Goal: Task Accomplishment & Management: Manage account settings

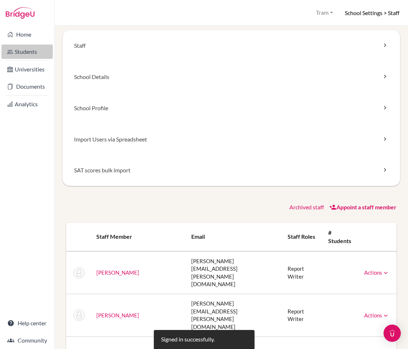
click at [25, 54] on link "Students" at bounding box center [26, 52] width 51 height 14
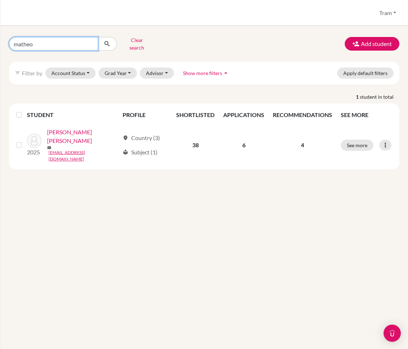
drag, startPoint x: 71, startPoint y: 47, endPoint x: -35, endPoint y: 50, distance: 105.7
click at [0, 50] on html "Home Students Universities Documents Analytics Help center Community Students o…" at bounding box center [204, 174] width 408 height 349
click at [110, 70] on button "Grad Year" at bounding box center [118, 73] width 39 height 11
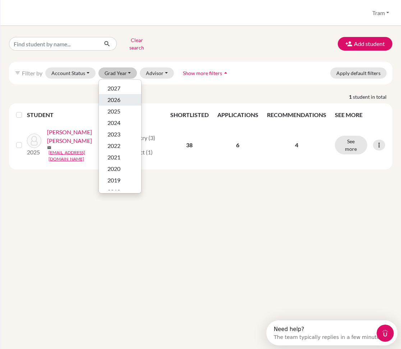
click at [122, 96] on div "2026" at bounding box center [120, 100] width 25 height 9
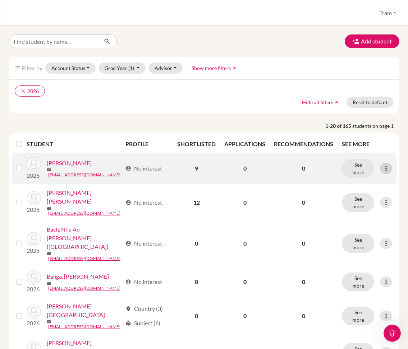
click at [383, 169] on icon at bounding box center [386, 168] width 7 height 7
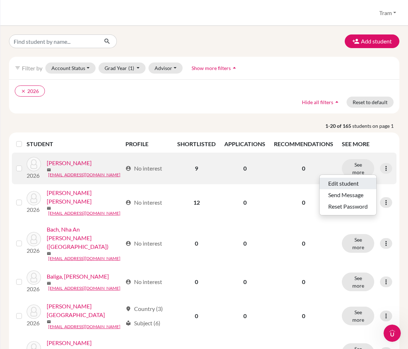
click at [366, 182] on button "Edit student" at bounding box center [348, 184] width 57 height 12
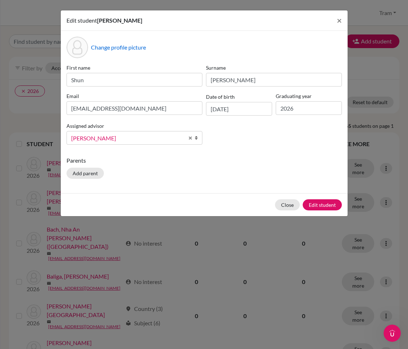
click at [360, 112] on div "Edit student Shun Abe × Change profile picture First name Shun Surname Abe Emai…" at bounding box center [204, 174] width 408 height 349
click at [288, 203] on button "Close" at bounding box center [287, 205] width 25 height 11
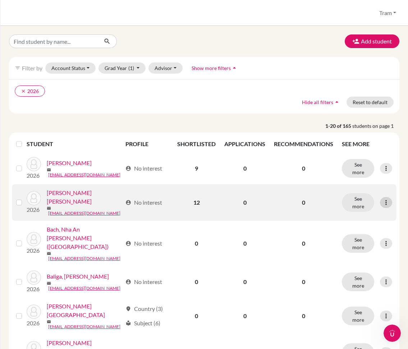
click at [380, 197] on div at bounding box center [386, 202] width 12 height 11
click at [351, 214] on button "Edit student" at bounding box center [348, 216] width 57 height 12
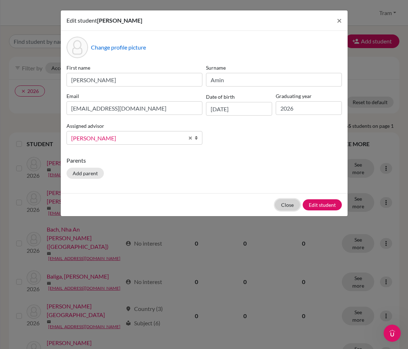
click at [295, 207] on button "Close" at bounding box center [287, 205] width 25 height 11
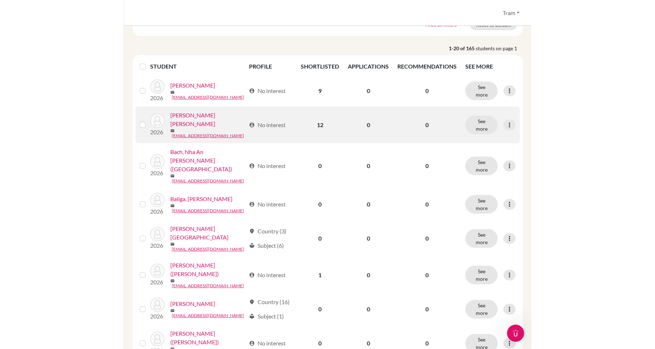
scroll to position [90, 0]
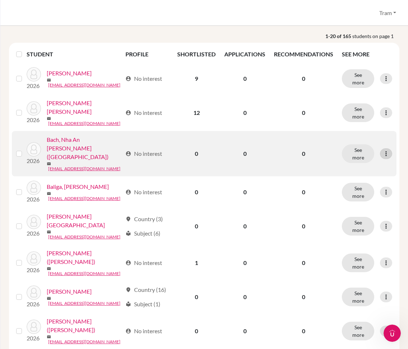
click at [383, 150] on icon at bounding box center [386, 153] width 7 height 7
click at [353, 163] on button "Edit student" at bounding box center [348, 163] width 57 height 12
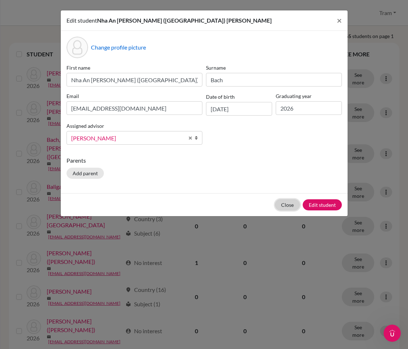
click at [285, 207] on button "Close" at bounding box center [287, 205] width 25 height 11
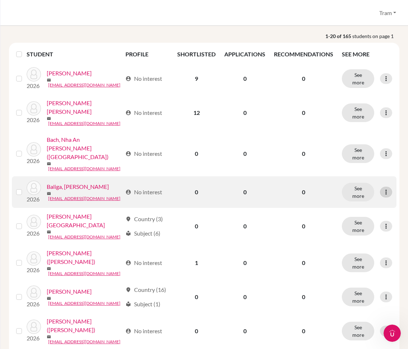
click at [380, 189] on div at bounding box center [386, 192] width 12 height 11
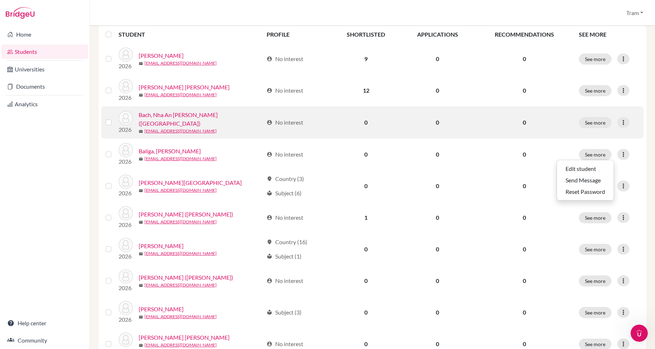
scroll to position [0, 0]
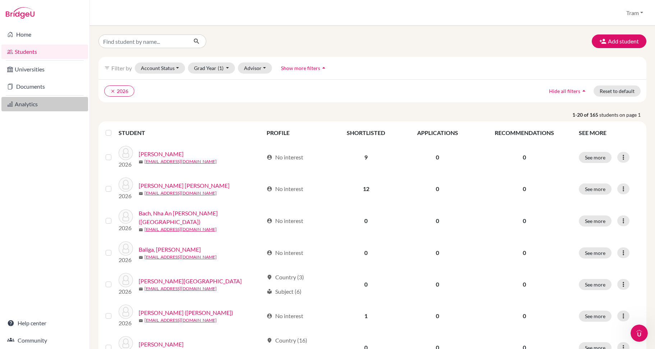
click at [26, 103] on link "Analytics" at bounding box center [44, 104] width 87 height 14
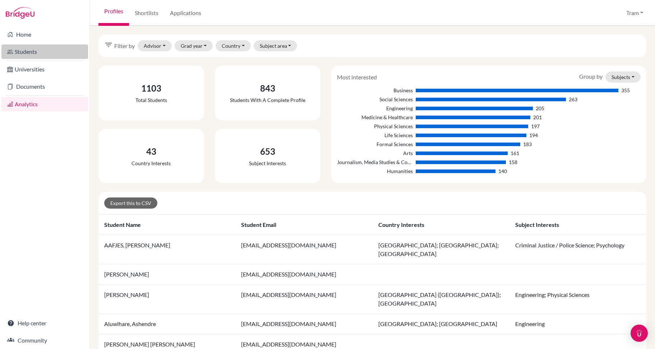
click at [37, 48] on link "Students" at bounding box center [44, 52] width 87 height 14
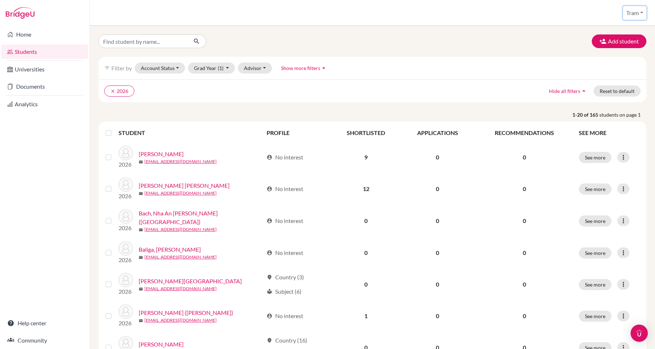
click at [625, 13] on button "Tram" at bounding box center [634, 13] width 23 height 14
click at [402, 45] on div "Add student" at bounding box center [372, 42] width 559 height 14
click at [42, 84] on link "Documents" at bounding box center [44, 86] width 87 height 14
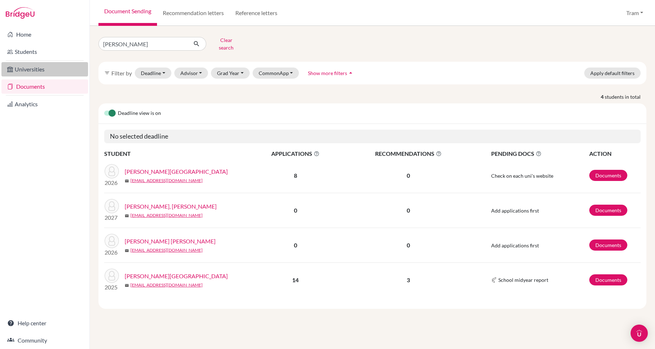
click at [44, 69] on link "Universities" at bounding box center [44, 69] width 87 height 14
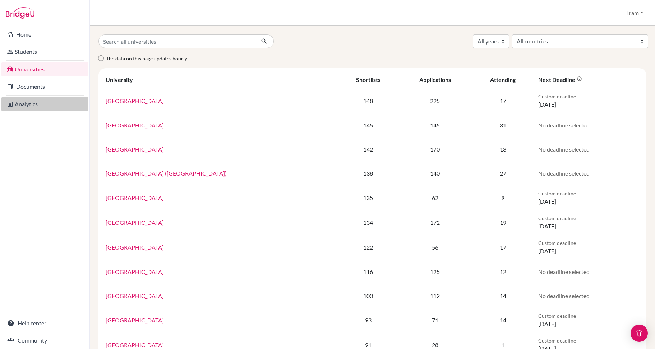
click at [31, 99] on link "Analytics" at bounding box center [44, 104] width 87 height 14
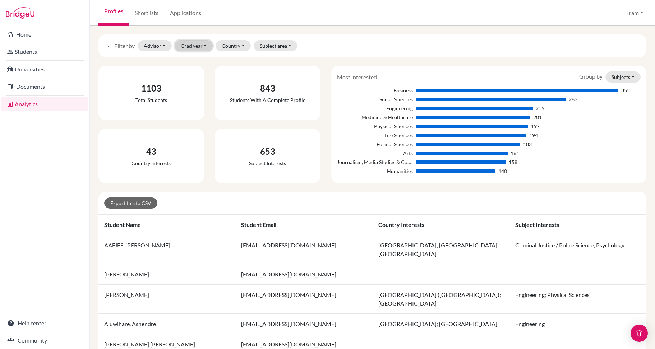
click at [207, 45] on button "Grad year" at bounding box center [194, 45] width 38 height 11
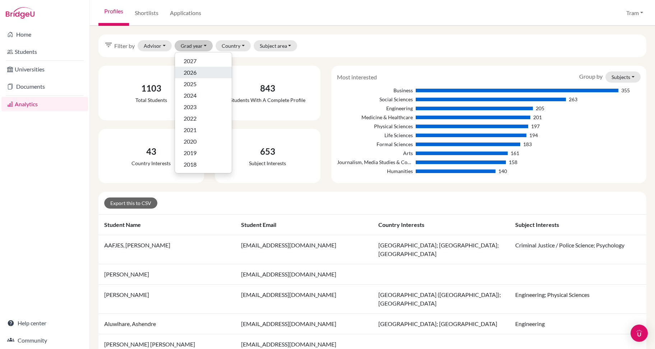
click at [198, 73] on div "2026" at bounding box center [204, 72] width 40 height 9
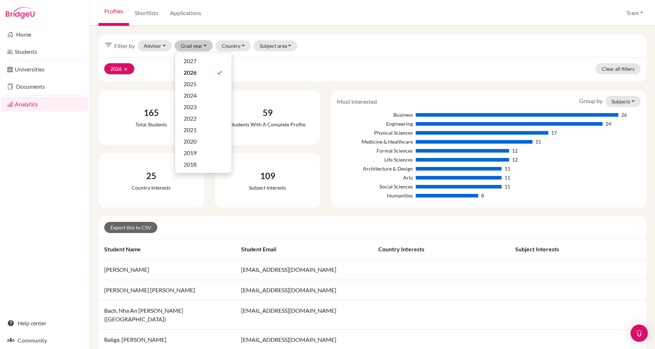
click at [380, 57] on div "2026 clear Clear all filters" at bounding box center [373, 69] width 548 height 24
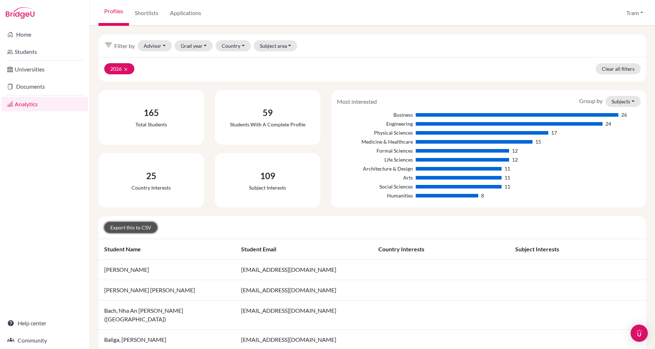
click at [145, 227] on link "Export this to CSV" at bounding box center [130, 227] width 53 height 11
click at [191, 44] on button "Grad year" at bounding box center [194, 45] width 38 height 11
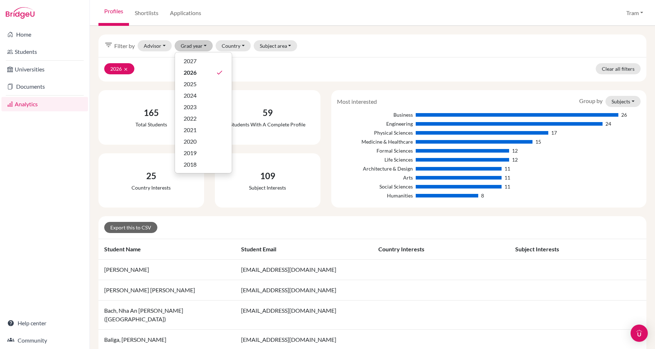
click at [492, 51] on div "filter_list Filter by Advisor ATKINSON, DAVID Finnigan, Simon GROVES, GARETH Mo…" at bounding box center [373, 46] width 548 height 23
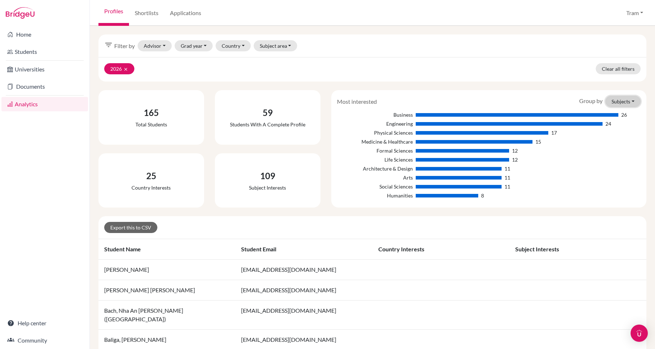
click at [622, 104] on button "Subjects" at bounding box center [623, 101] width 35 height 11
click at [327, 54] on div "filter_list Filter by Advisor ATKINSON, DAVID Finnigan, Simon GROVES, GARETH Mo…" at bounding box center [373, 46] width 548 height 23
click at [21, 54] on link "Students" at bounding box center [44, 52] width 87 height 14
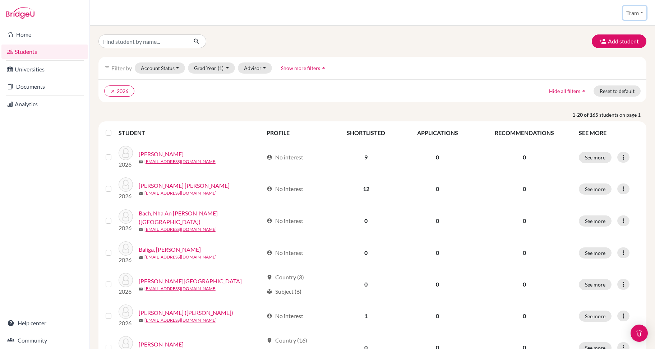
click at [640, 12] on button "Tram" at bounding box center [634, 13] width 23 height 14
click at [423, 48] on div "Add student" at bounding box center [372, 42] width 559 height 14
click at [164, 69] on button "Account Status" at bounding box center [160, 68] width 50 height 11
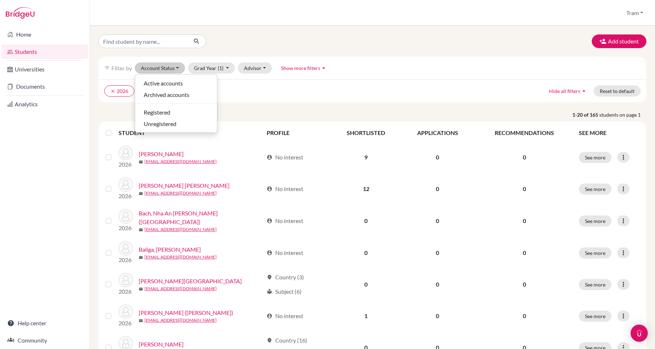
click at [410, 64] on div "filter_list Filter by Account Status Active accounts Archived accounts Register…" at bounding box center [373, 68] width 548 height 23
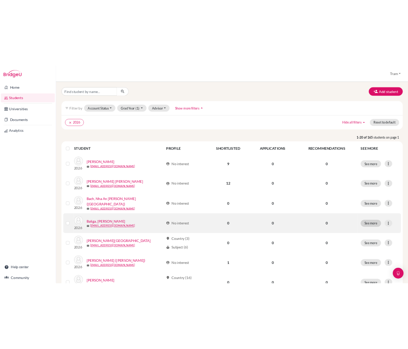
scroll to position [90, 0]
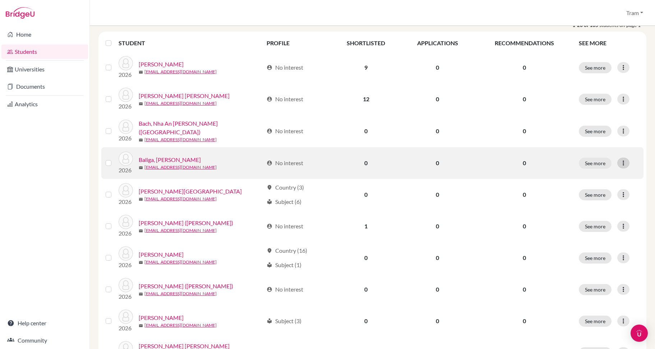
click at [620, 162] on icon at bounding box center [623, 163] width 7 height 7
click at [587, 174] on button "Edit student" at bounding box center [585, 178] width 57 height 12
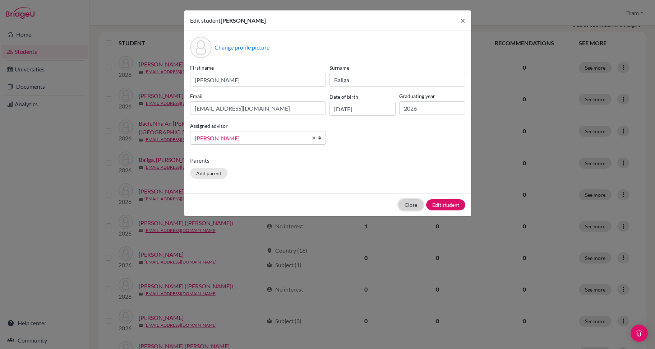
click at [406, 203] on button "Close" at bounding box center [411, 205] width 25 height 11
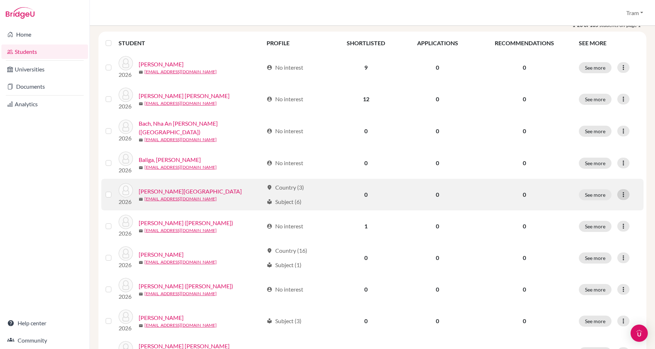
click at [618, 191] on div at bounding box center [624, 194] width 12 height 11
click at [605, 205] on button "Edit student" at bounding box center [585, 210] width 57 height 12
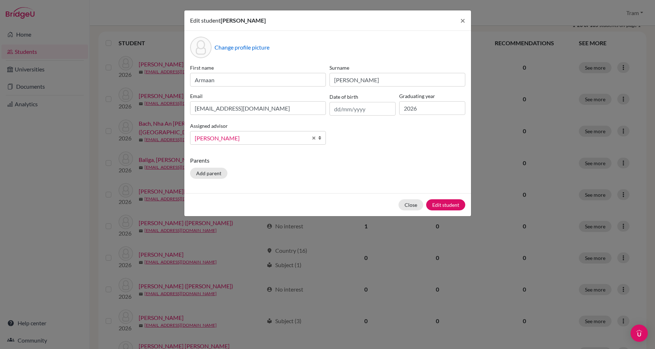
click at [595, 198] on div "Edit student [PERSON_NAME] × Change profile picture First name Armaan Surname […" at bounding box center [327, 174] width 655 height 349
click at [465, 24] on span "×" at bounding box center [463, 20] width 5 height 10
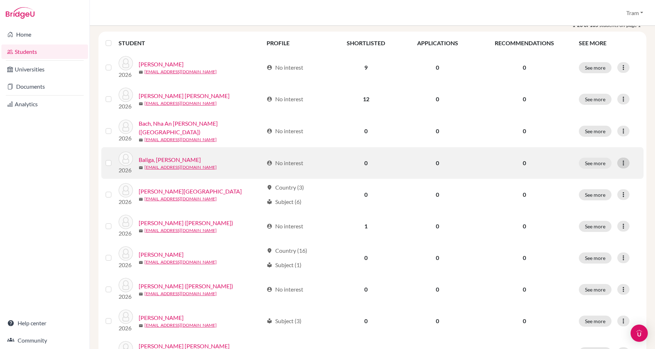
click at [623, 160] on div at bounding box center [624, 163] width 12 height 11
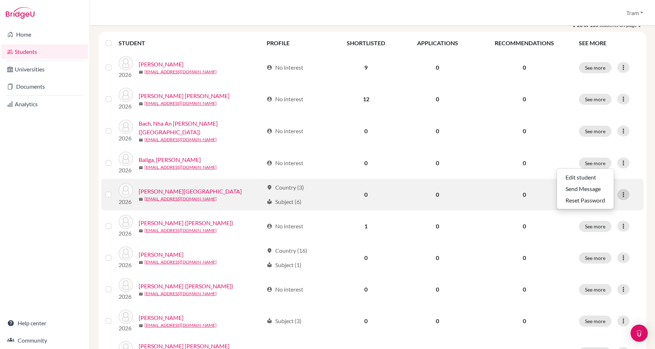
click at [619, 198] on div at bounding box center [624, 194] width 12 height 11
click at [620, 193] on icon at bounding box center [623, 194] width 7 height 7
click at [618, 190] on div at bounding box center [624, 194] width 12 height 11
click at [586, 205] on button "Edit student" at bounding box center [585, 210] width 57 height 12
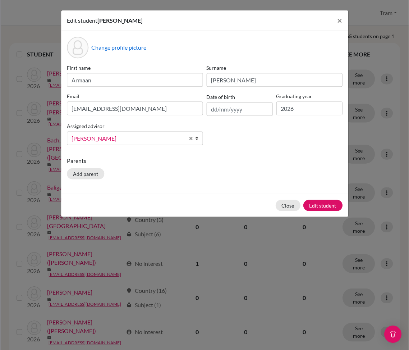
scroll to position [101, 0]
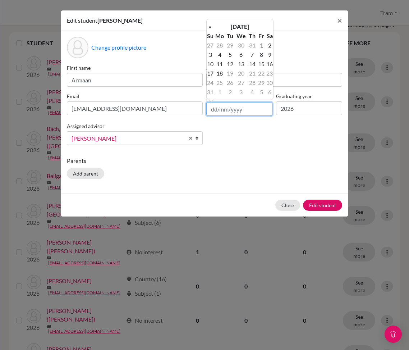
drag, startPoint x: 237, startPoint y: 107, endPoint x: 234, endPoint y: 111, distance: 4.8
click at [237, 107] on input "text" at bounding box center [239, 109] width 66 height 14
type input "[DATE]"
click at [216, 72] on td "22" at bounding box center [220, 73] width 12 height 9
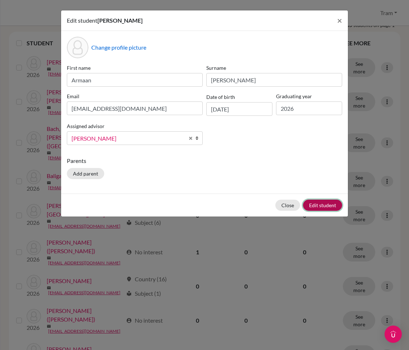
click at [318, 208] on button "Edit student" at bounding box center [322, 205] width 39 height 11
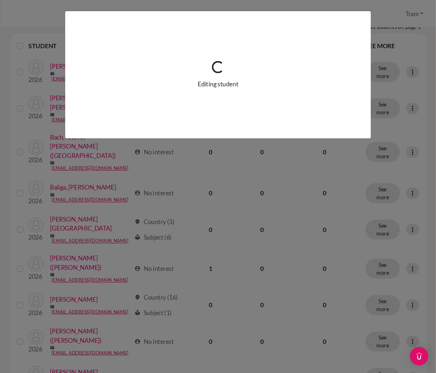
scroll to position [0, 0]
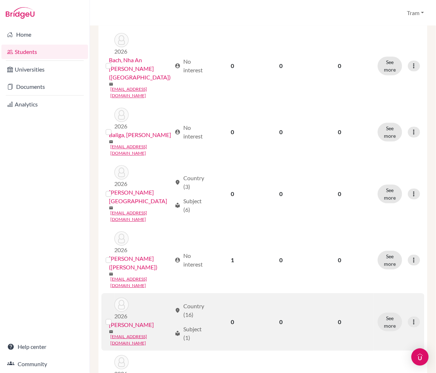
scroll to position [288, 0]
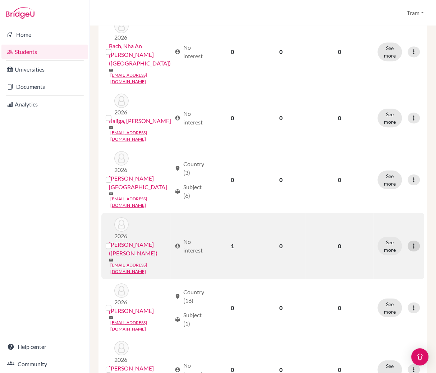
click at [411, 242] on icon at bounding box center [414, 245] width 7 height 7
click at [377, 201] on button "Edit student" at bounding box center [376, 202] width 57 height 12
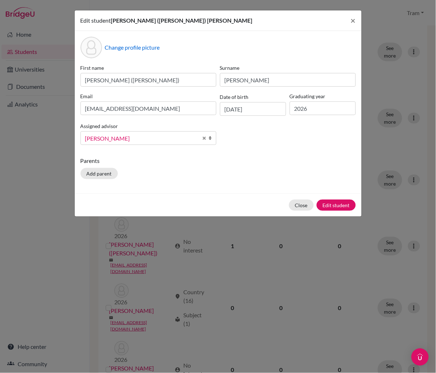
click at [396, 212] on div "Edit student [PERSON_NAME] ([PERSON_NAME]) [PERSON_NAME] × Change profile pictu…" at bounding box center [218, 186] width 436 height 373
click at [292, 204] on button "Close" at bounding box center [301, 205] width 25 height 11
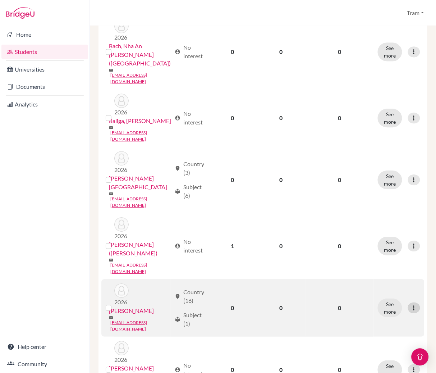
click at [411, 304] on icon at bounding box center [414, 307] width 7 height 7
click at [370, 245] on div "Edit student Send Message Reset Password" at bounding box center [377, 265] width 58 height 41
click at [405, 298] on div "See more Edit student Send Message Reset Password" at bounding box center [399, 307] width 42 height 19
click at [411, 304] on icon at bounding box center [414, 307] width 7 height 7
click at [378, 250] on button "Edit student" at bounding box center [376, 254] width 57 height 12
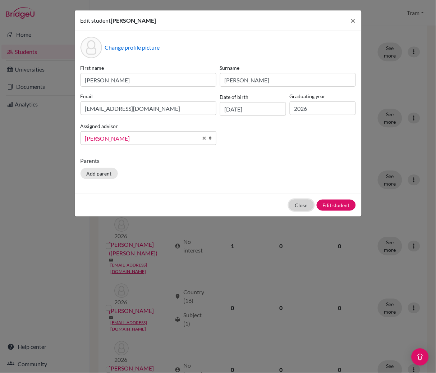
click at [297, 209] on button "Close" at bounding box center [301, 205] width 25 height 11
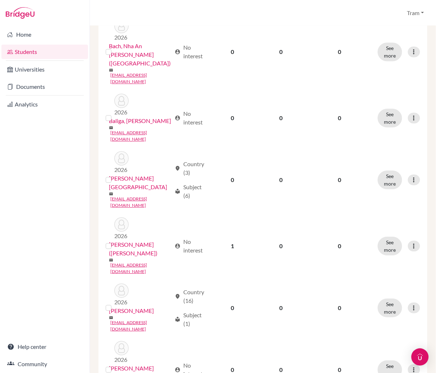
scroll to position [383, 0]
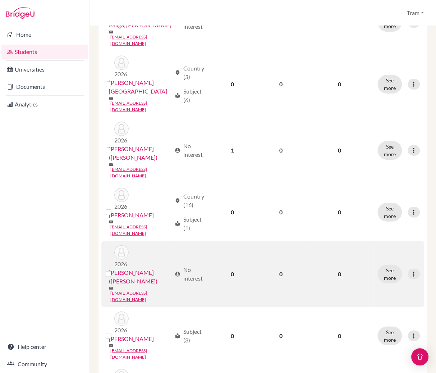
click at [401, 241] on td "See more Edit student Send Message Reset Password" at bounding box center [399, 274] width 51 height 66
click at [411, 270] on icon at bounding box center [414, 273] width 7 height 7
click at [371, 208] on button "Edit student" at bounding box center [376, 211] width 57 height 12
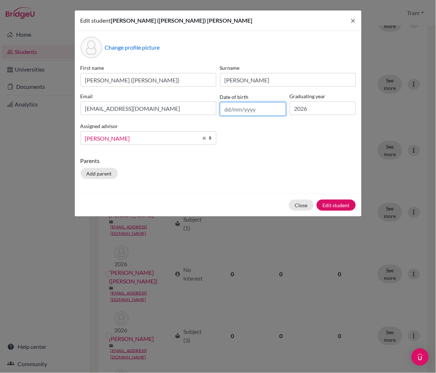
click at [272, 113] on input "text" at bounding box center [253, 109] width 66 height 14
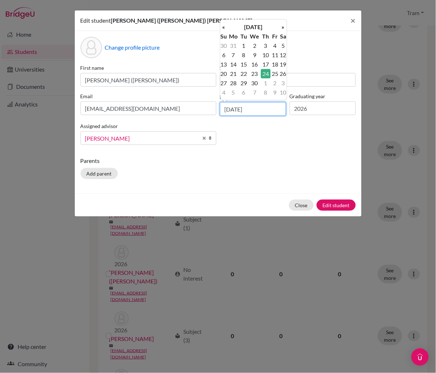
type input "[DATE]"
click at [269, 74] on td "24" at bounding box center [265, 73] width 9 height 9
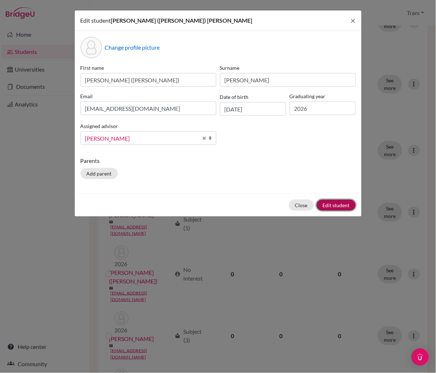
click at [347, 206] on button "Edit student" at bounding box center [336, 205] width 39 height 11
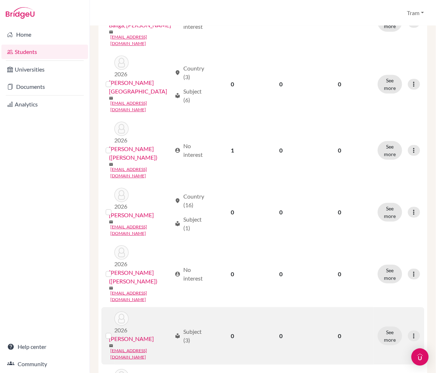
scroll to position [479, 0]
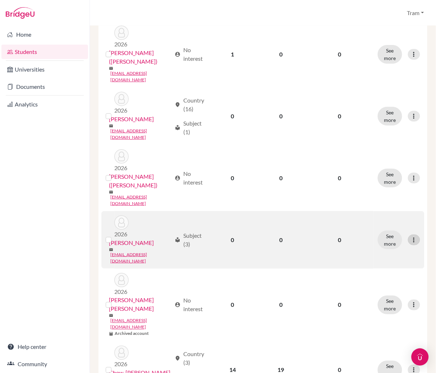
drag, startPoint x: 406, startPoint y: 151, endPoint x: 403, endPoint y: 153, distance: 3.8
click at [411, 236] on icon at bounding box center [414, 239] width 7 height 7
click at [382, 163] on button "Edit student" at bounding box center [376, 166] width 57 height 12
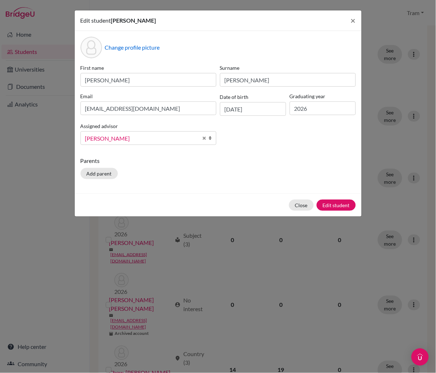
click at [373, 178] on div "Edit student [PERSON_NAME] × Change profile picture First name [PERSON_NAME] Su…" at bounding box center [218, 186] width 436 height 373
click at [323, 206] on button "Edit student" at bounding box center [336, 205] width 39 height 11
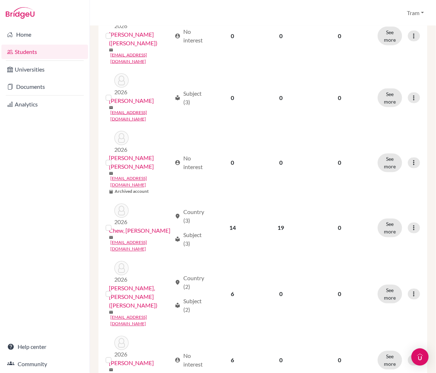
scroll to position [575, 0]
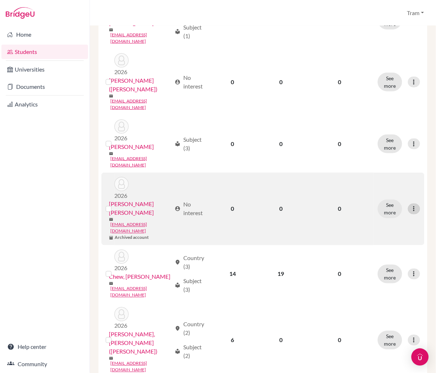
click at [411, 205] on icon at bounding box center [414, 208] width 7 height 7
click at [395, 125] on button "Edit student" at bounding box center [376, 124] width 57 height 12
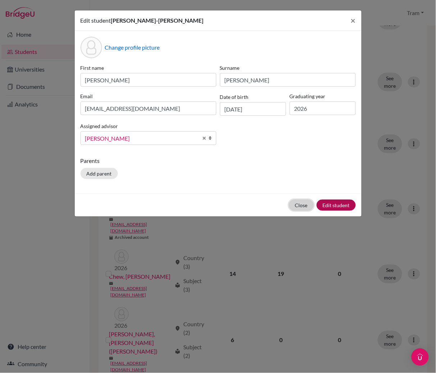
drag, startPoint x: 297, startPoint y: 206, endPoint x: 324, endPoint y: 192, distance: 30.7
click at [297, 206] on button "Close" at bounding box center [301, 205] width 25 height 11
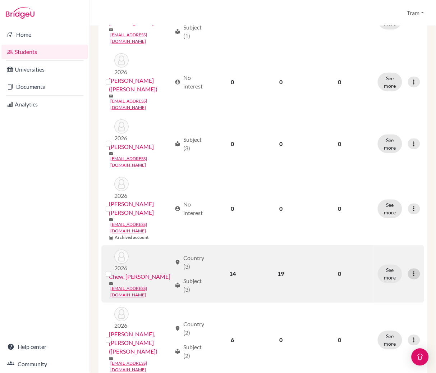
click at [411, 270] on icon at bounding box center [414, 273] width 7 height 7
click at [369, 179] on button "Edit student" at bounding box center [376, 179] width 57 height 12
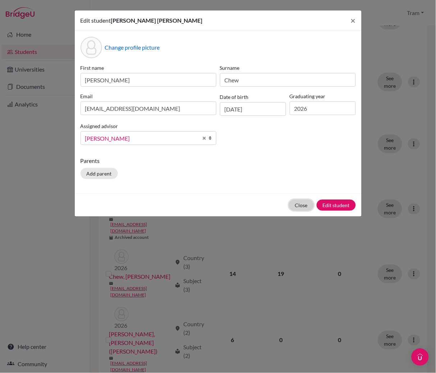
click at [298, 201] on button "Close" at bounding box center [301, 205] width 25 height 11
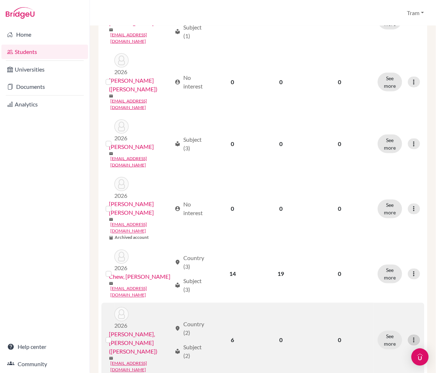
click at [411, 337] on icon at bounding box center [414, 340] width 7 height 7
click at [364, 228] on button "Edit student" at bounding box center [376, 228] width 57 height 12
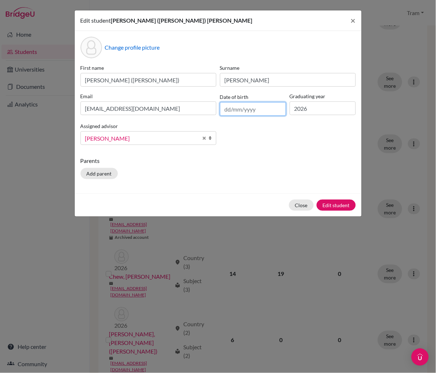
click at [252, 110] on input "text" at bounding box center [253, 109] width 66 height 14
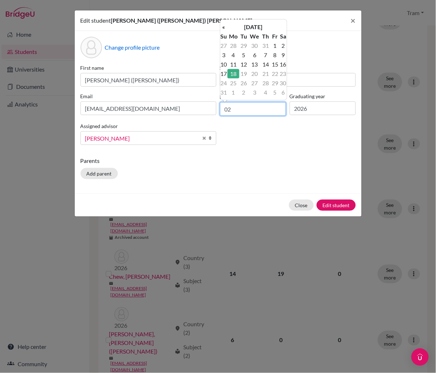
type input "0"
type input "[DATE]"
click at [283, 45] on td "2" at bounding box center [283, 45] width 7 height 9
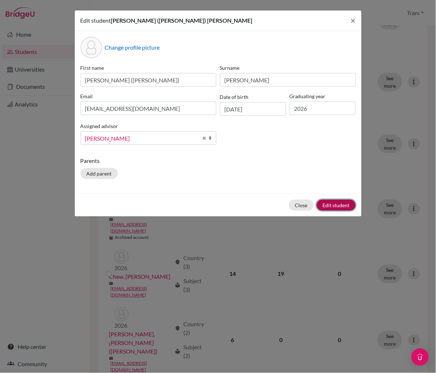
click at [332, 206] on button "Edit student" at bounding box center [336, 205] width 39 height 11
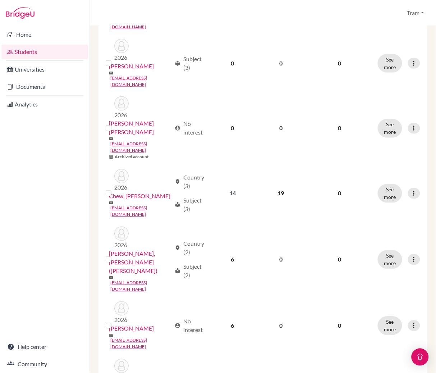
scroll to position [671, 0]
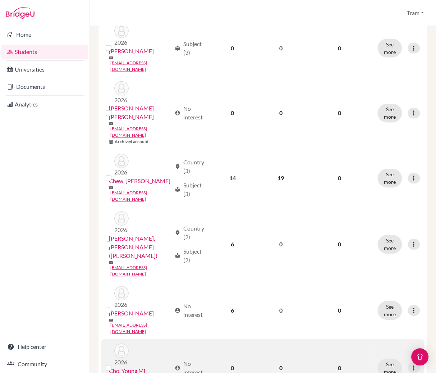
drag, startPoint x: 410, startPoint y: 160, endPoint x: 392, endPoint y: 192, distance: 36.8
click at [410, 301] on div "See more Edit student Send Message Reset Password" at bounding box center [399, 310] width 42 height 19
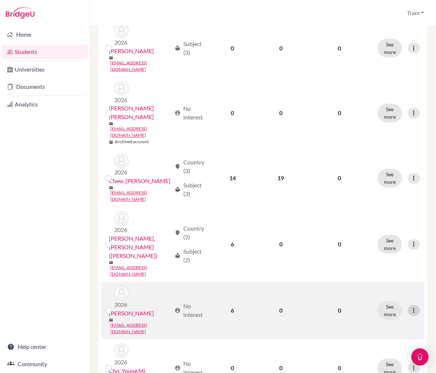
click at [411, 307] on icon at bounding box center [414, 310] width 7 height 7
click at [396, 175] on button "Edit student" at bounding box center [376, 180] width 57 height 12
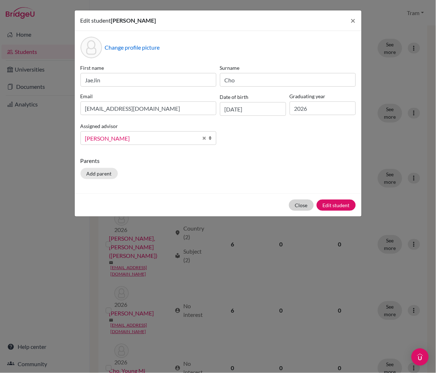
drag, startPoint x: 298, startPoint y: 198, endPoint x: 300, endPoint y: 204, distance: 5.6
click at [299, 198] on div "Close Edit student" at bounding box center [218, 204] width 287 height 23
click at [300, 204] on button "Close" at bounding box center [301, 205] width 25 height 11
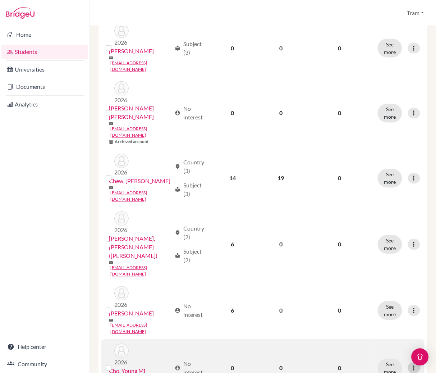
click at [411, 349] on icon at bounding box center [414, 368] width 7 height 7
click at [384, 225] on button "Edit student" at bounding box center [376, 227] width 57 height 12
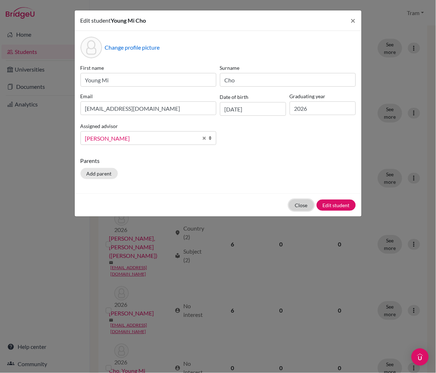
drag, startPoint x: 303, startPoint y: 201, endPoint x: 314, endPoint y: 205, distance: 12.2
click at [303, 201] on button "Close" at bounding box center [301, 205] width 25 height 11
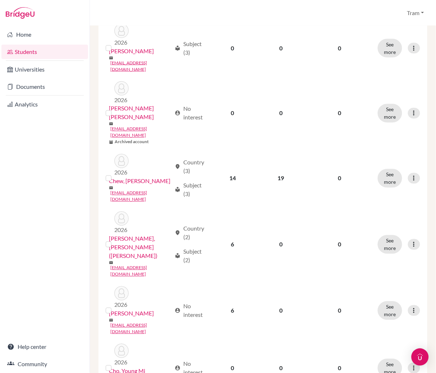
click at [359, 272] on button "Edit student" at bounding box center [376, 275] width 57 height 12
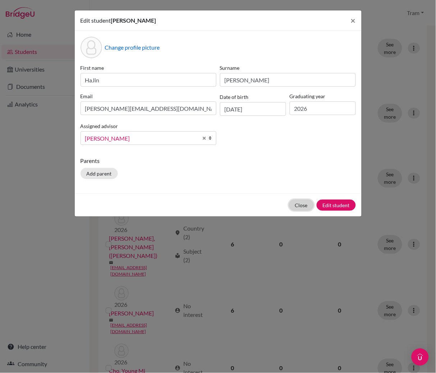
click at [291, 205] on button "Close" at bounding box center [301, 205] width 25 height 11
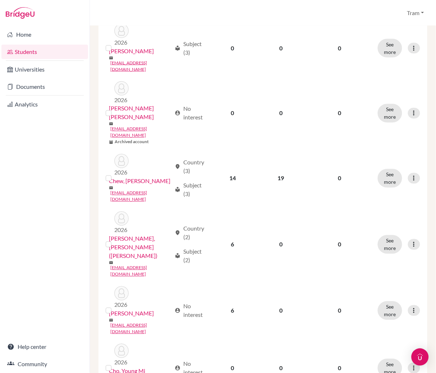
scroll to position [767, 0]
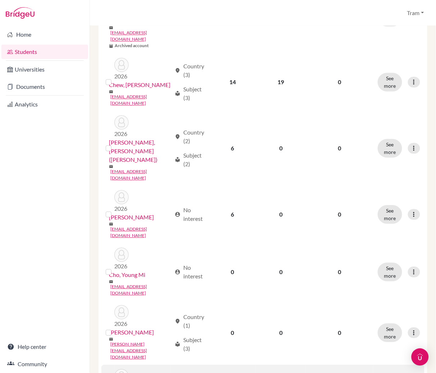
drag, startPoint x: 406, startPoint y: 214, endPoint x: 402, endPoint y: 215, distance: 4.1
click at [393, 222] on button "Edit student" at bounding box center [376, 227] width 57 height 12
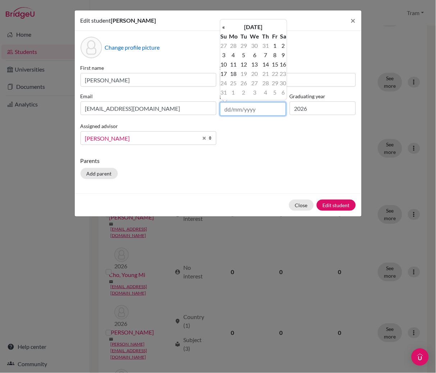
click at [235, 110] on input "text" at bounding box center [253, 109] width 66 height 14
type input "[DATE]"
click at [246, 70] on td "18" at bounding box center [243, 73] width 9 height 9
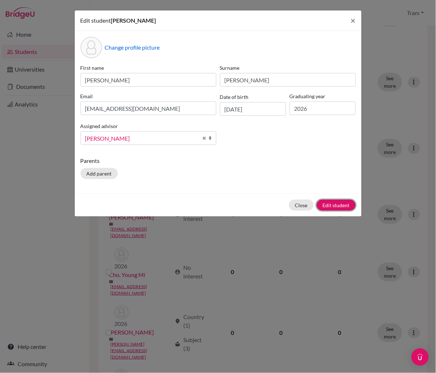
click at [334, 206] on button "Edit student" at bounding box center [336, 205] width 39 height 11
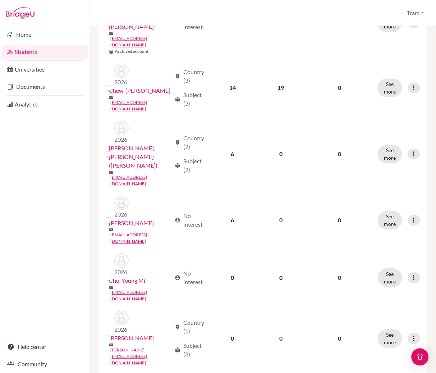
scroll to position [874, 0]
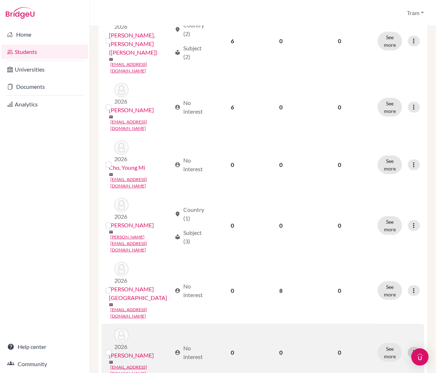
click at [408, 347] on div at bounding box center [414, 352] width 12 height 11
click at [397, 161] on button "Edit student" at bounding box center [376, 166] width 57 height 12
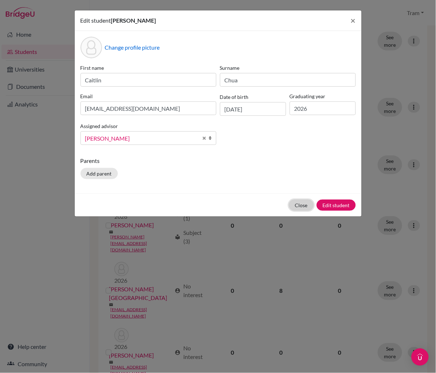
drag, startPoint x: 306, startPoint y: 204, endPoint x: 370, endPoint y: 218, distance: 64.8
click at [305, 204] on button "Close" at bounding box center [301, 205] width 25 height 11
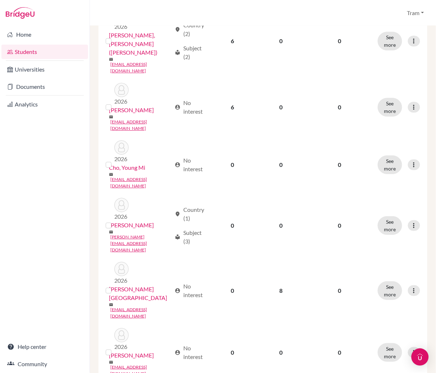
click at [374, 214] on button "Edit student" at bounding box center [376, 213] width 57 height 12
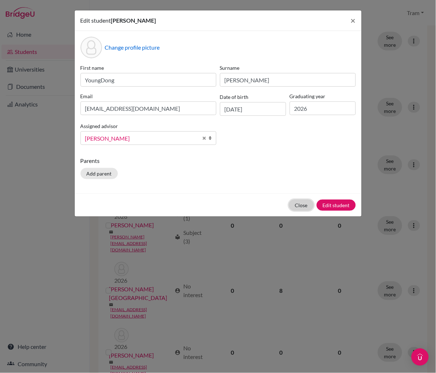
click at [293, 201] on button "Close" at bounding box center [301, 205] width 25 height 11
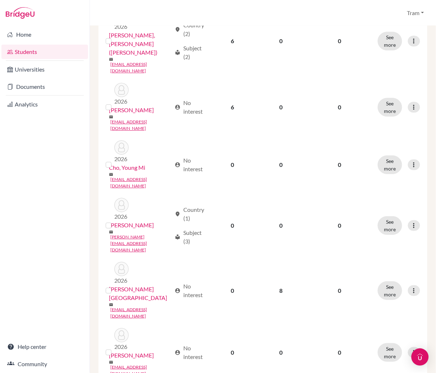
click at [364, 256] on button "Edit student" at bounding box center [376, 261] width 57 height 12
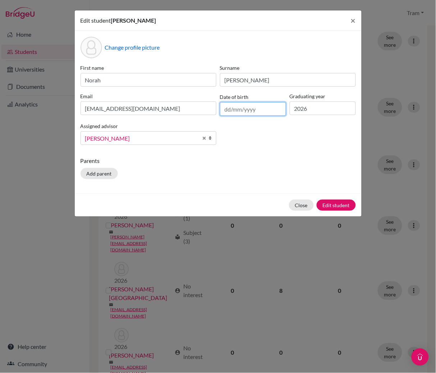
click at [255, 112] on input "text" at bounding box center [253, 109] width 66 height 14
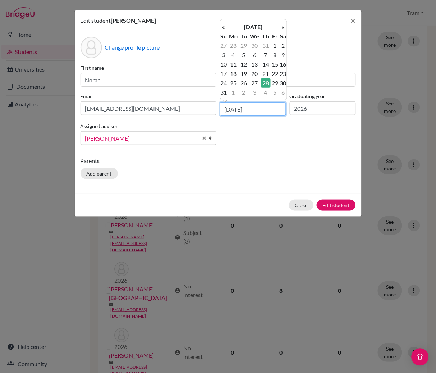
type input "[DATE]"
click at [266, 83] on td "28" at bounding box center [265, 82] width 9 height 9
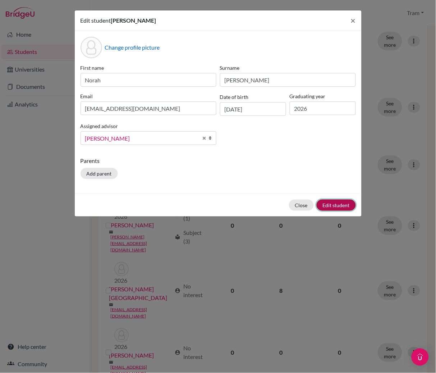
click at [342, 205] on button "Edit student" at bounding box center [336, 205] width 39 height 11
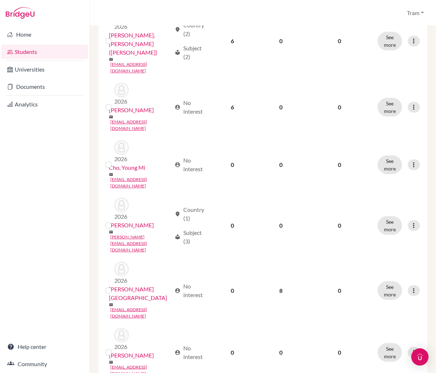
drag, startPoint x: 410, startPoint y: 295, endPoint x: 396, endPoint y: 296, distance: 13.7
click at [357, 311] on button "Edit student" at bounding box center [376, 313] width 57 height 12
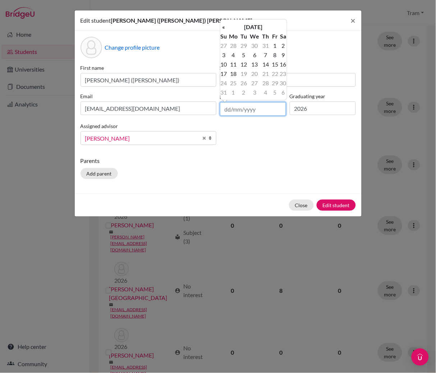
click at [269, 113] on input "text" at bounding box center [253, 109] width 66 height 14
type input "[DATE]"
click at [312, 184] on div "Change profile picture First name [PERSON_NAME] ([PERSON_NAME]) Surname [PERSON…" at bounding box center [218, 112] width 287 height 163
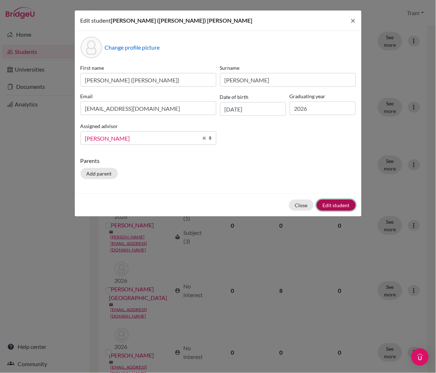
click at [335, 207] on button "Edit student" at bounding box center [336, 205] width 39 height 11
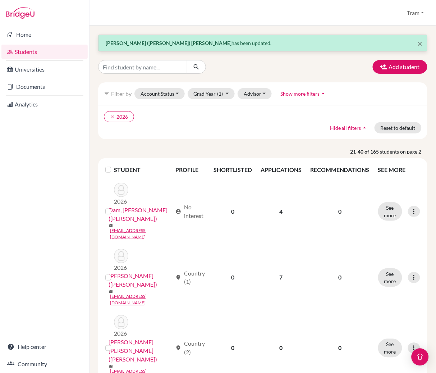
click at [14, 163] on div "Home Students Universities Documents Analytics Help center Community" at bounding box center [44, 199] width 89 height 347
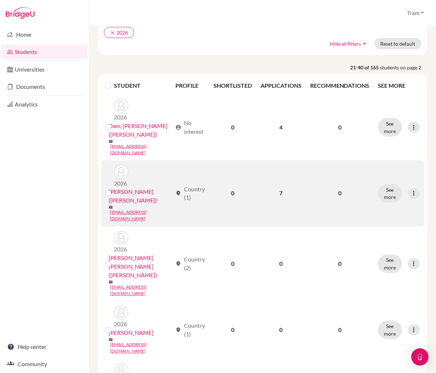
scroll to position [96, 0]
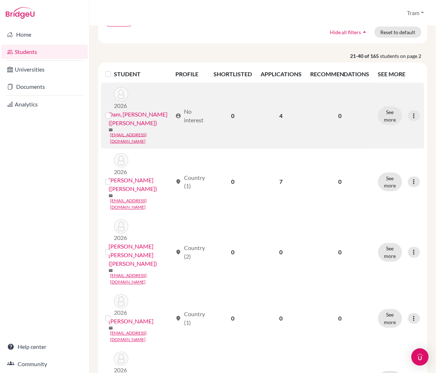
drag, startPoint x: 406, startPoint y: 108, endPoint x: 406, endPoint y: 116, distance: 8.6
click at [411, 112] on icon at bounding box center [414, 115] width 7 height 7
click at [397, 123] on button "Edit student" at bounding box center [375, 126] width 57 height 12
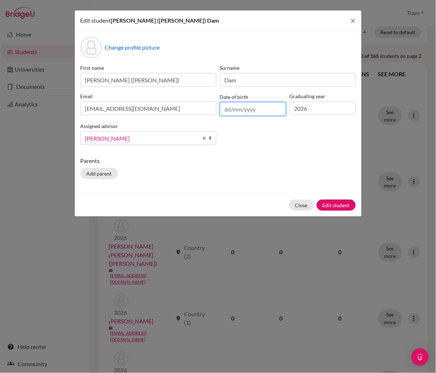
click at [244, 107] on input "text" at bounding box center [253, 109] width 66 height 14
type input "[DATE]"
click at [346, 203] on button "Edit student" at bounding box center [336, 205] width 39 height 11
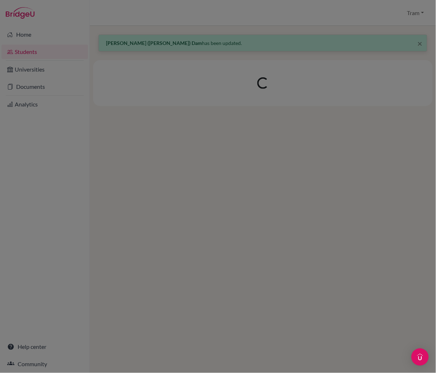
scroll to position [0, 0]
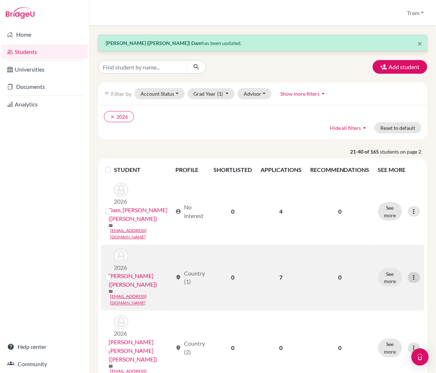
click at [411, 274] on icon at bounding box center [414, 277] width 7 height 7
click at [383, 273] on button "Edit student" at bounding box center [375, 277] width 57 height 12
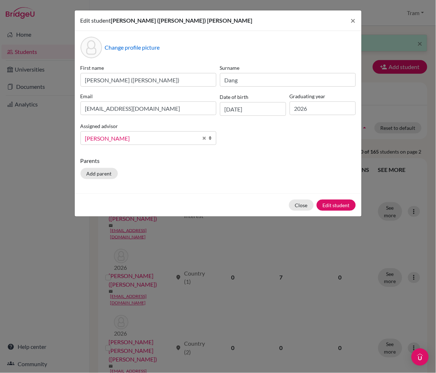
click at [307, 213] on div "Close Edit student" at bounding box center [218, 204] width 287 height 23
click at [310, 206] on button "Close" at bounding box center [301, 205] width 25 height 11
click at [310, 206] on div "Close Edit student" at bounding box center [218, 204] width 287 height 23
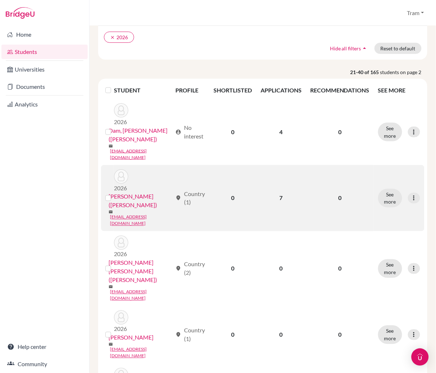
scroll to position [96, 0]
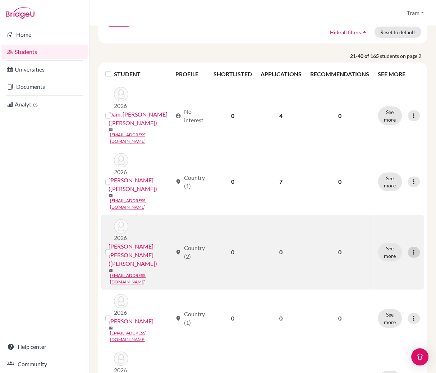
click at [411, 249] on icon at bounding box center [414, 252] width 7 height 7
click at [379, 232] on button "Edit student" at bounding box center [375, 236] width 57 height 12
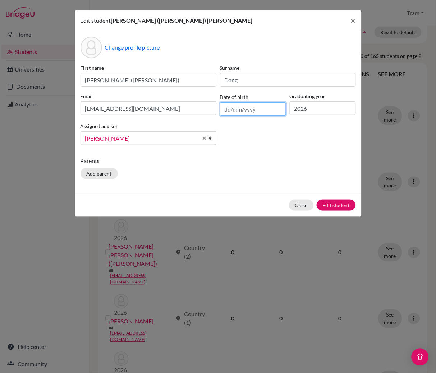
click at [252, 110] on input "text" at bounding box center [253, 109] width 66 height 14
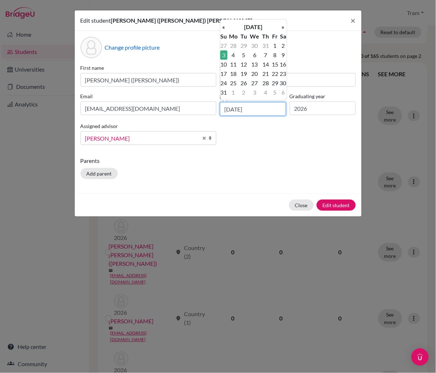
type input "[DATE]"
click at [289, 132] on div "First name [PERSON_NAME] ([PERSON_NAME]) Surname Dang Email [EMAIL_ADDRESS][DOM…" at bounding box center [218, 107] width 279 height 87
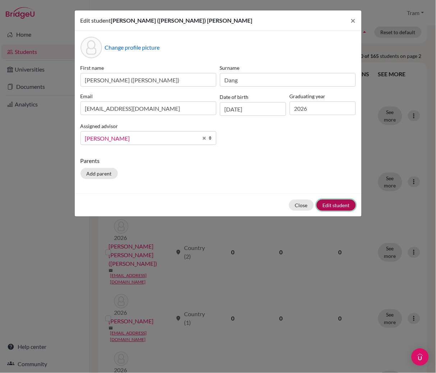
click at [353, 209] on button "Edit student" at bounding box center [336, 205] width 39 height 11
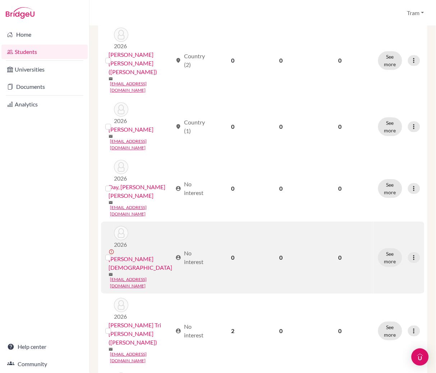
scroll to position [192, 0]
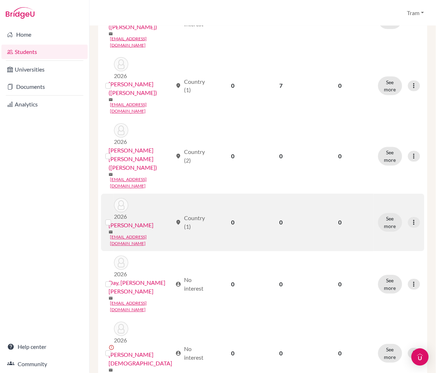
click at [401, 213] on div "See more Edit student Send Message Reset Password" at bounding box center [399, 222] width 42 height 19
click at [411, 219] on icon at bounding box center [414, 222] width 7 height 7
click at [388, 192] on button "Edit student" at bounding box center [375, 192] width 57 height 12
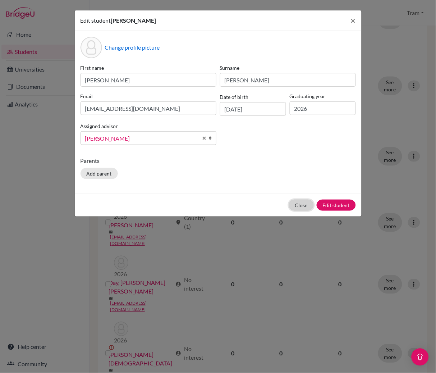
click at [304, 202] on button "Close" at bounding box center [301, 205] width 25 height 11
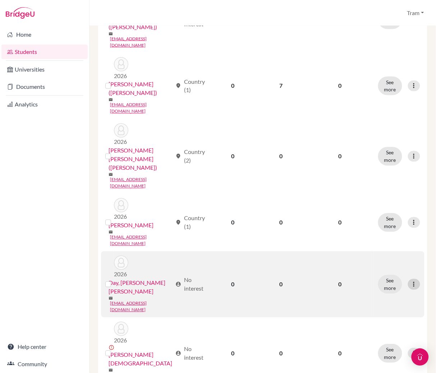
click at [411, 281] on icon at bounding box center [414, 284] width 7 height 7
click at [373, 236] on button "Edit student" at bounding box center [375, 238] width 57 height 12
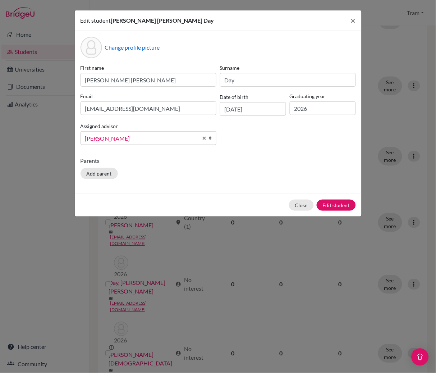
click at [291, 200] on div "Close Edit student" at bounding box center [218, 204] width 287 height 23
click at [297, 206] on button "Close" at bounding box center [301, 205] width 25 height 11
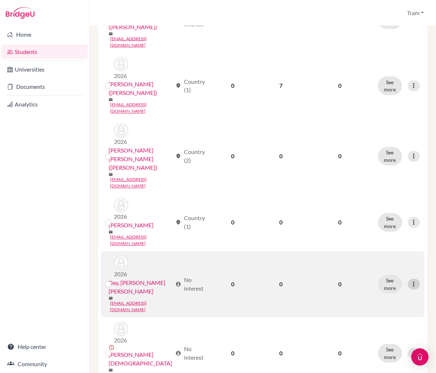
click at [411, 281] on icon at bounding box center [414, 284] width 7 height 7
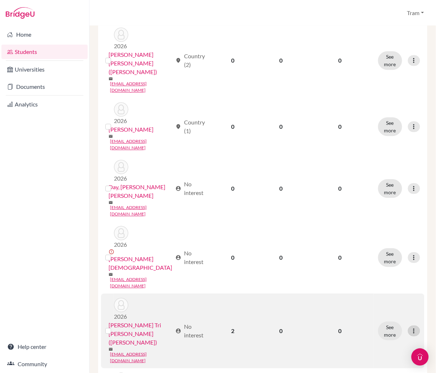
click at [411, 327] on icon at bounding box center [414, 330] width 7 height 7
click at [394, 244] on button "Edit student" at bounding box center [375, 244] width 57 height 12
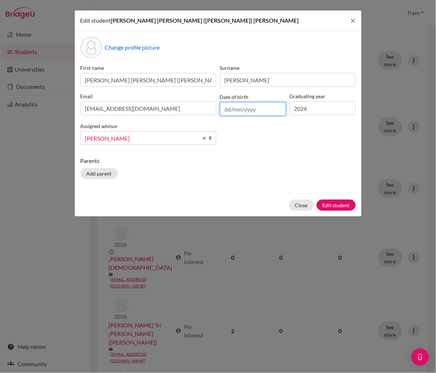
click at [238, 106] on input "text" at bounding box center [253, 109] width 66 height 14
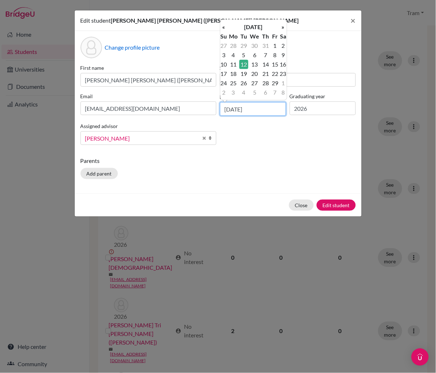
type input "[DATE]"
click at [246, 60] on td "12" at bounding box center [243, 64] width 9 height 9
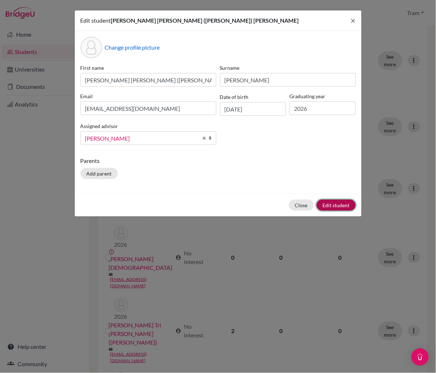
click at [329, 203] on button "Edit student" at bounding box center [336, 205] width 39 height 11
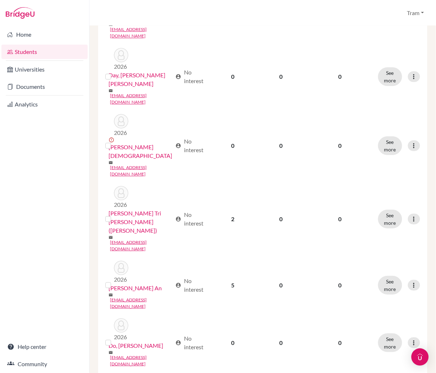
scroll to position [383, 0]
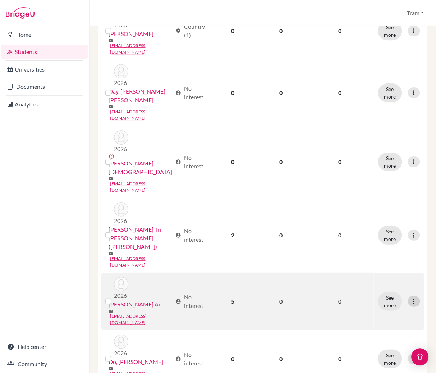
click at [411, 298] on icon at bounding box center [414, 301] width 7 height 7
click at [399, 196] on button "Edit student" at bounding box center [375, 200] width 57 height 12
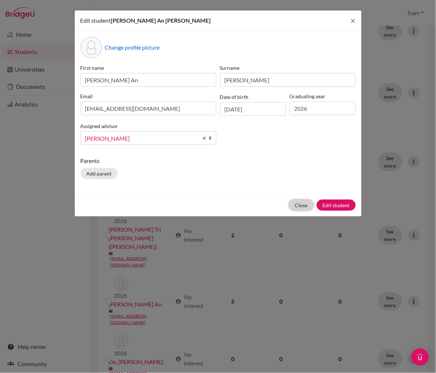
click at [291, 206] on button "Close" at bounding box center [301, 205] width 25 height 11
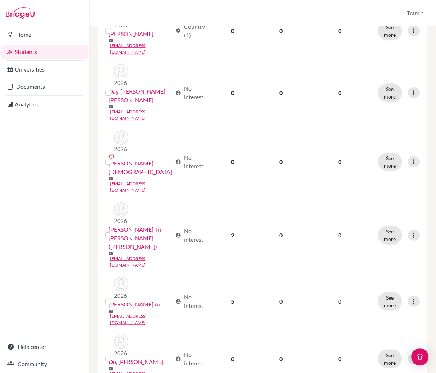
click at [383, 288] on button "Edit student" at bounding box center [375, 293] width 57 height 12
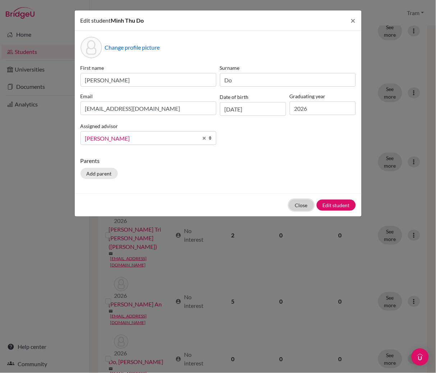
click at [303, 204] on button "Close" at bounding box center [301, 205] width 25 height 11
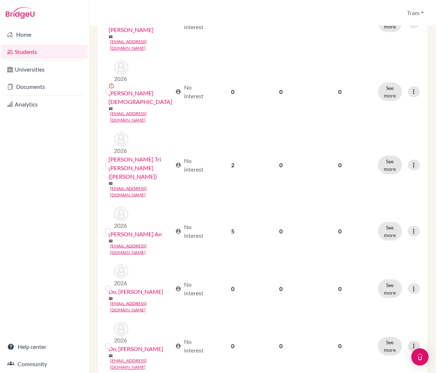
scroll to position [479, 0]
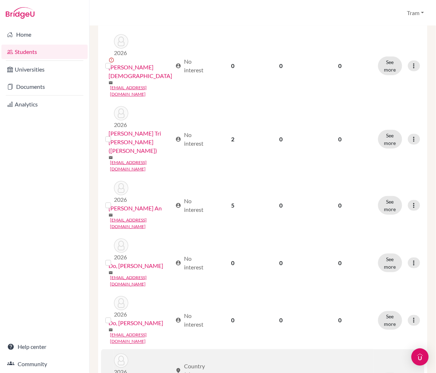
click at [379, 246] on button "Edit student" at bounding box center [375, 248] width 57 height 12
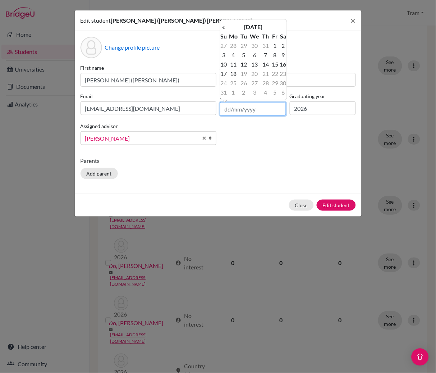
click at [251, 110] on input "text" at bounding box center [253, 109] width 66 height 14
drag, startPoint x: 307, startPoint y: 122, endPoint x: 286, endPoint y: 114, distance: 23.0
click at [307, 121] on div "First name [PERSON_NAME] ([PERSON_NAME]) Surname [PERSON_NAME] Email [EMAIL_ADD…" at bounding box center [218, 107] width 279 height 87
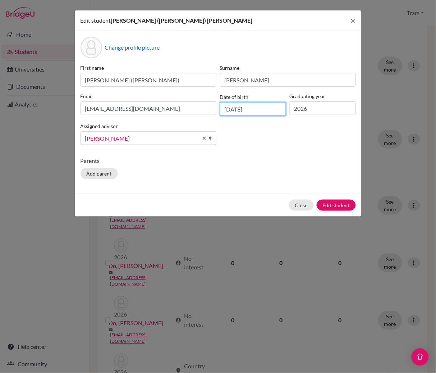
click at [266, 104] on input "[DATE]" at bounding box center [253, 109] width 66 height 14
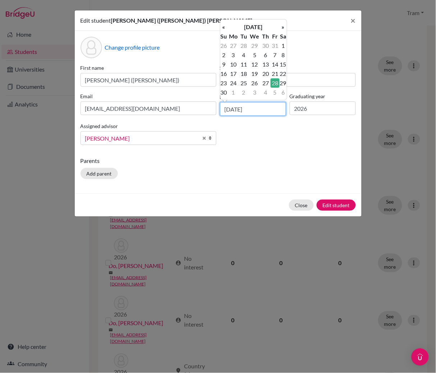
type input "[DATE]"
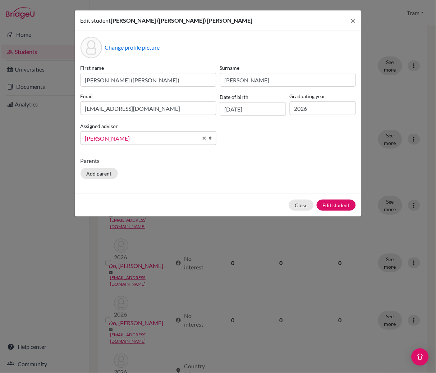
click at [284, 145] on div "First name [PERSON_NAME] ([PERSON_NAME]) Surname [PERSON_NAME] Email [EMAIL_ADD…" at bounding box center [218, 107] width 279 height 87
click at [334, 202] on button "Edit student" at bounding box center [336, 205] width 39 height 11
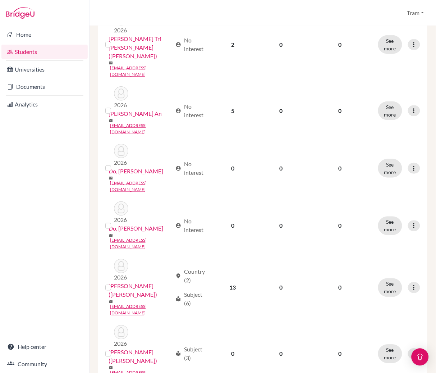
scroll to position [575, 0]
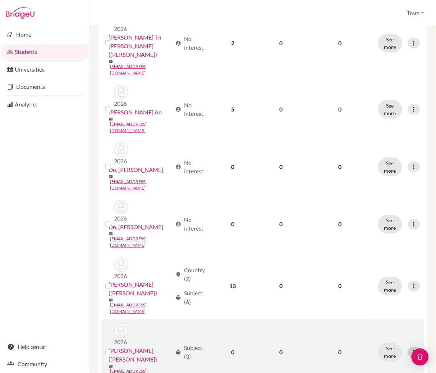
click at [411, 349] on icon at bounding box center [414, 352] width 7 height 7
click at [393, 204] on button "Edit student" at bounding box center [375, 203] width 57 height 12
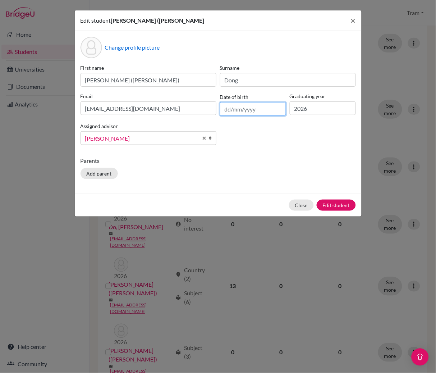
click at [271, 114] on input "text" at bounding box center [253, 109] width 66 height 14
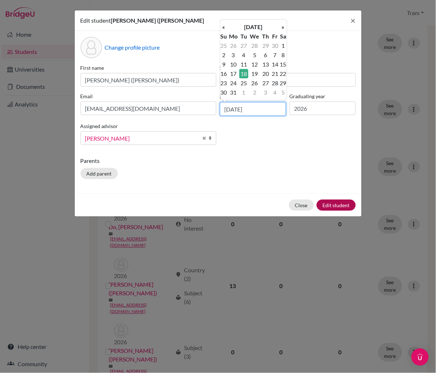
type input "[DATE]"
click at [334, 209] on button "Edit student" at bounding box center [336, 205] width 39 height 11
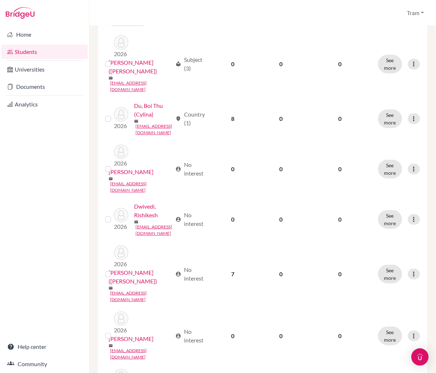
scroll to position [672, 0]
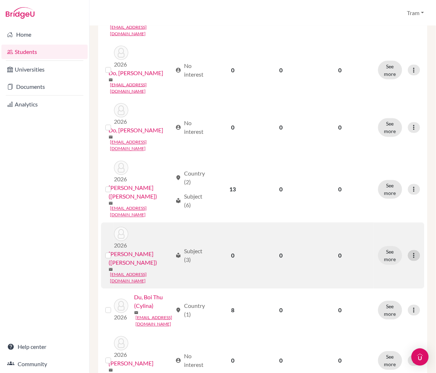
click at [408, 250] on div at bounding box center [414, 255] width 12 height 11
click at [388, 107] on button "Edit student" at bounding box center [375, 107] width 57 height 12
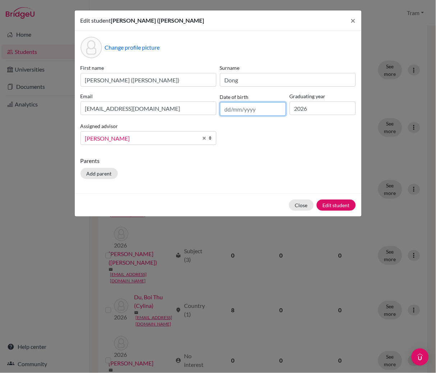
click at [283, 109] on input "text" at bounding box center [253, 109] width 66 height 14
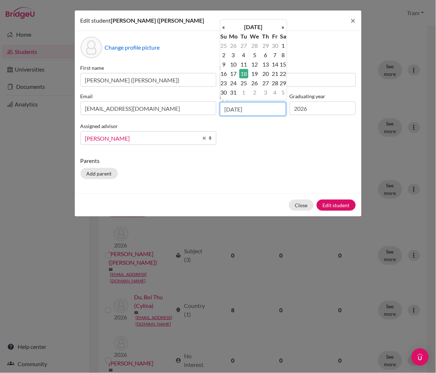
type input "[DATE]"
click at [246, 71] on td "18" at bounding box center [243, 73] width 9 height 9
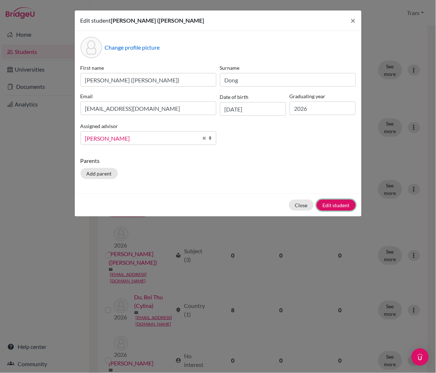
click at [337, 208] on button "Edit student" at bounding box center [336, 205] width 39 height 11
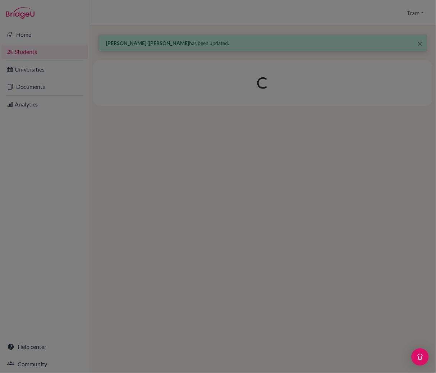
scroll to position [0, 0]
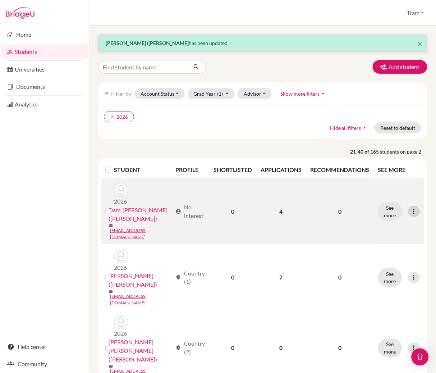
click at [411, 208] on icon at bounding box center [414, 211] width 7 height 7
click at [400, 219] on button "Edit student" at bounding box center [375, 221] width 57 height 12
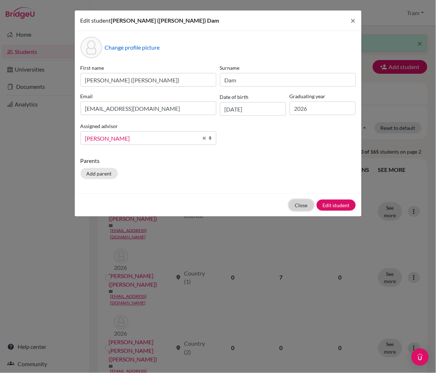
click at [291, 208] on button "Close" at bounding box center [301, 205] width 25 height 11
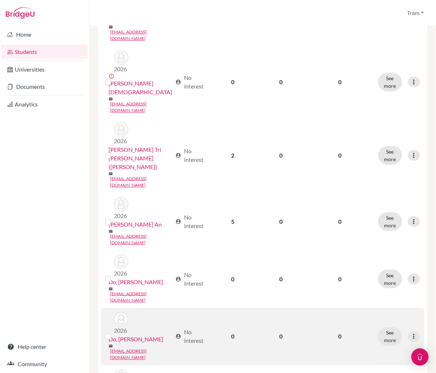
scroll to position [479, 0]
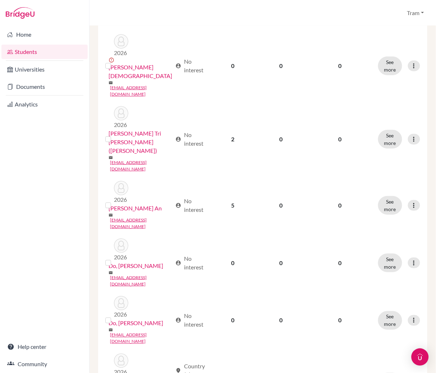
click at [384, 296] on button "Edit student" at bounding box center [375, 299] width 57 height 12
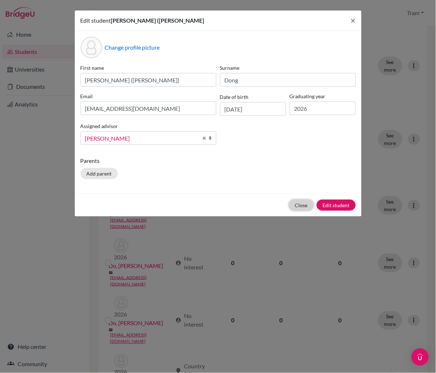
click at [302, 202] on button "Close" at bounding box center [301, 205] width 25 height 11
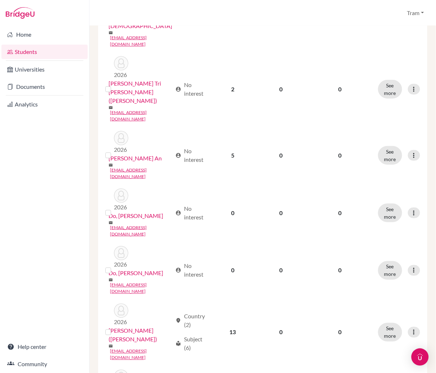
scroll to position [575, 0]
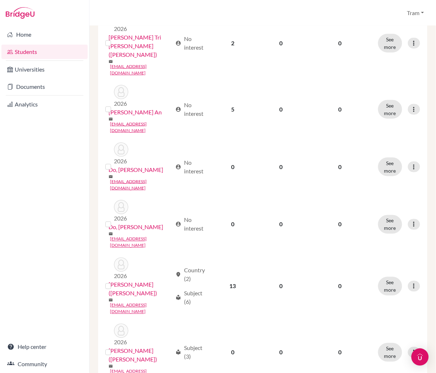
click at [389, 249] on button "Edit student" at bounding box center [375, 252] width 57 height 12
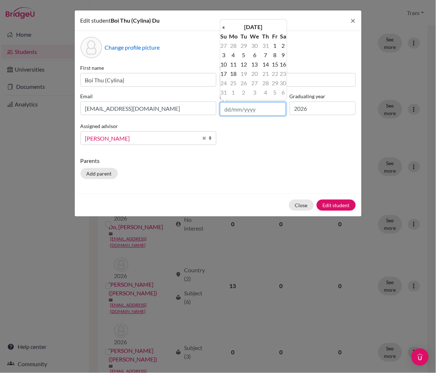
click at [268, 111] on input "text" at bounding box center [253, 109] width 66 height 14
type input "[DATE]"
click at [259, 54] on td "9" at bounding box center [254, 54] width 13 height 9
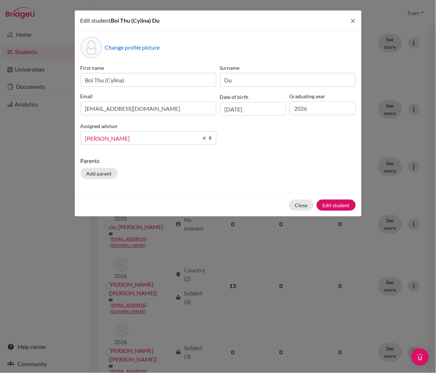
click at [334, 200] on div "Close Edit student" at bounding box center [218, 204] width 287 height 23
click at [337, 208] on button "Edit student" at bounding box center [336, 205] width 39 height 11
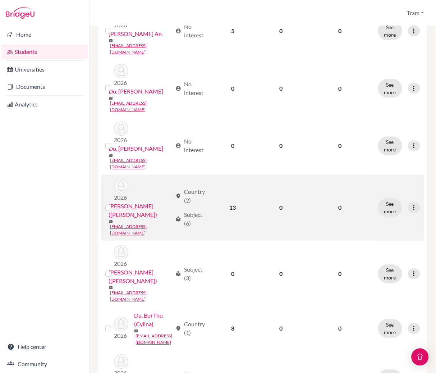
scroll to position [671, 0]
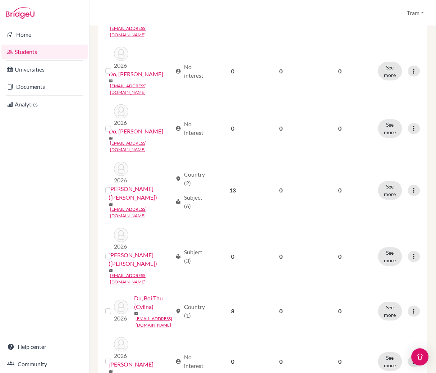
click at [393, 254] on button "Edit student" at bounding box center [375, 257] width 57 height 12
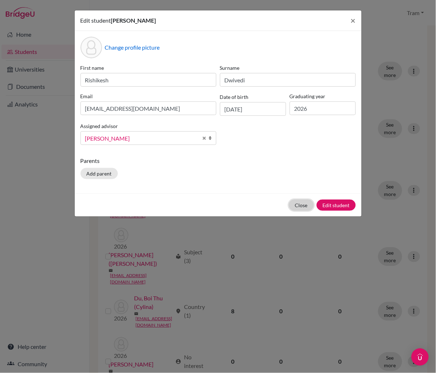
click at [289, 206] on button "Close" at bounding box center [301, 205] width 25 height 11
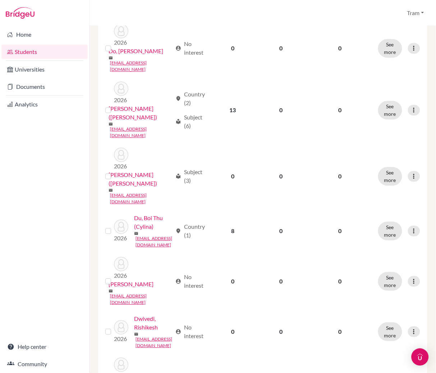
scroll to position [767, 0]
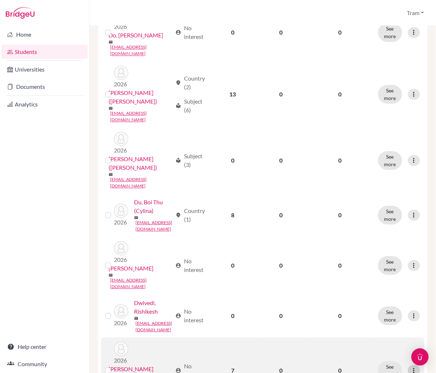
click at [411, 349] on icon at bounding box center [414, 370] width 7 height 7
click at [381, 215] on button "Edit student" at bounding box center [375, 217] width 57 height 12
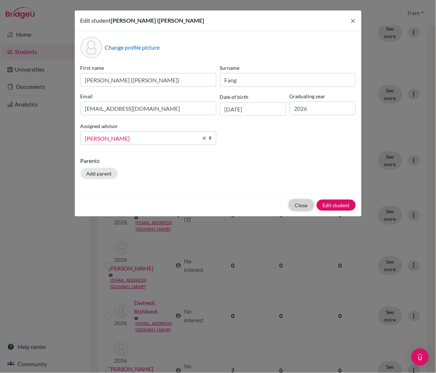
click at [296, 206] on button "Close" at bounding box center [301, 205] width 25 height 11
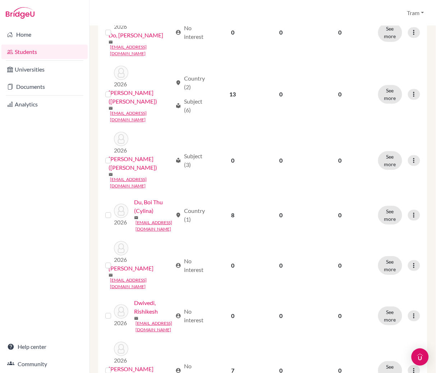
scroll to position [863, 0]
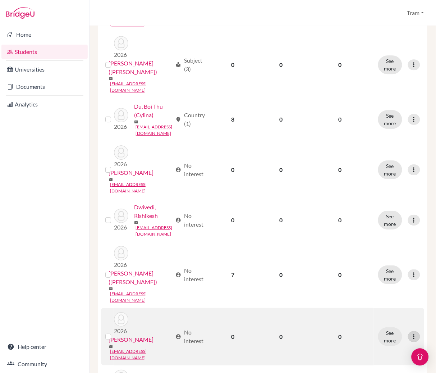
click at [411, 333] on icon at bounding box center [414, 336] width 7 height 7
click at [387, 174] on button "Edit student" at bounding box center [375, 178] width 57 height 12
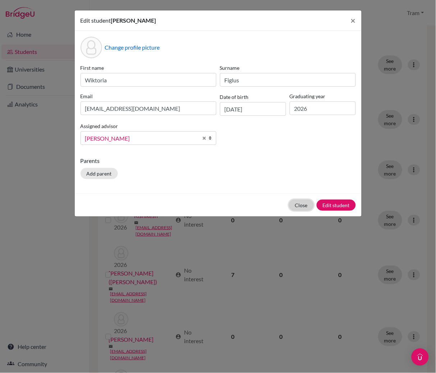
click at [291, 204] on button "Close" at bounding box center [301, 205] width 25 height 11
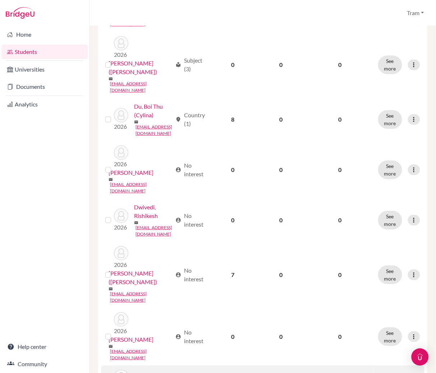
click at [362, 220] on button "Edit student" at bounding box center [375, 224] width 57 height 12
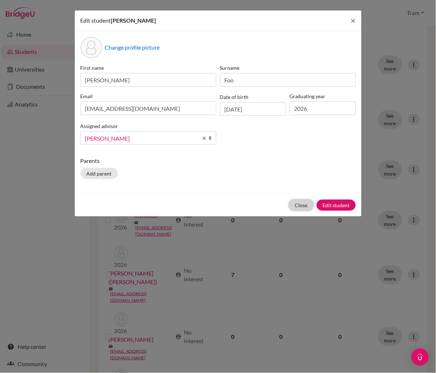
click at [300, 202] on button "Close" at bounding box center [301, 205] width 25 height 11
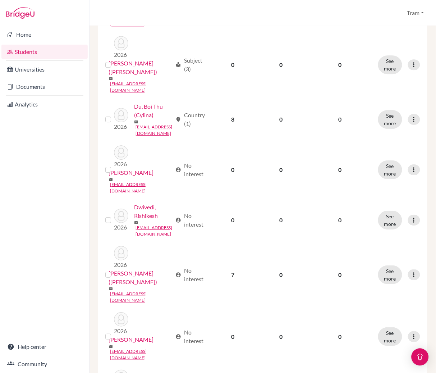
click at [389, 268] on button "Edit student" at bounding box center [375, 271] width 57 height 12
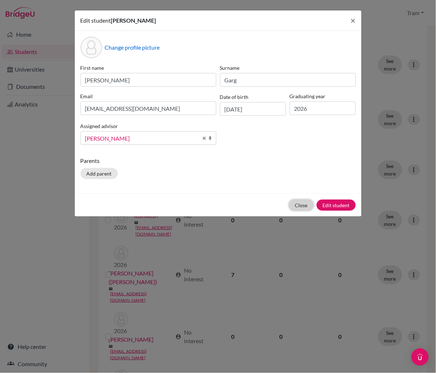
click at [302, 204] on button "Close" at bounding box center [301, 205] width 25 height 11
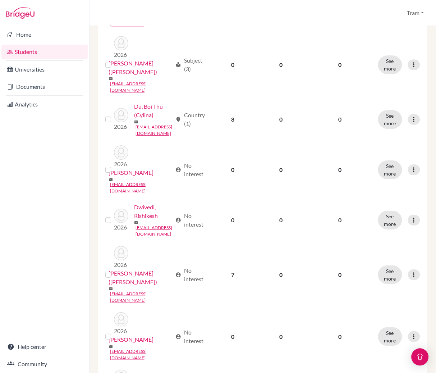
click at [365, 317] on button "Edit student" at bounding box center [375, 318] width 57 height 12
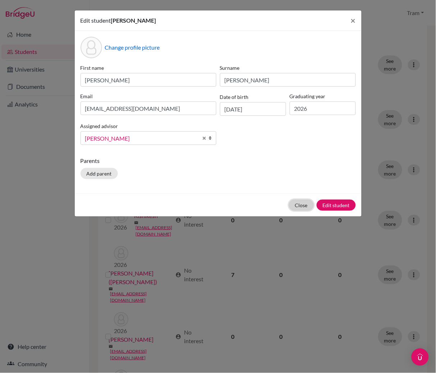
click at [297, 207] on button "Close" at bounding box center [301, 205] width 25 height 11
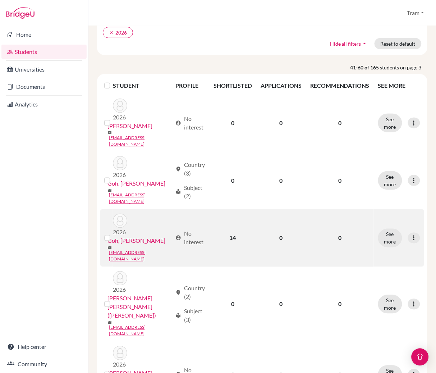
scroll to position [96, 0]
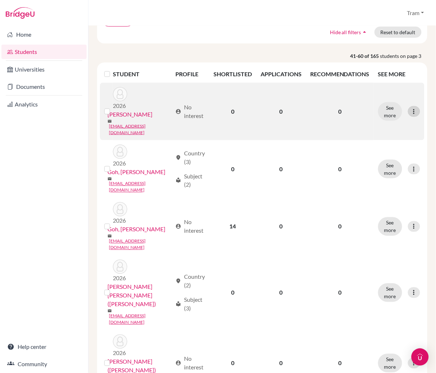
click at [408, 109] on div at bounding box center [414, 111] width 12 height 11
click at [390, 122] on button "Edit student" at bounding box center [376, 121] width 57 height 12
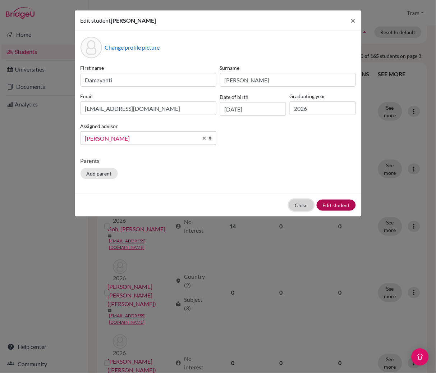
click at [304, 204] on button "Close" at bounding box center [301, 205] width 25 height 11
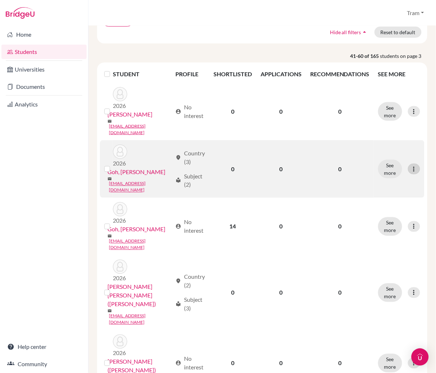
click at [411, 165] on icon at bounding box center [414, 168] width 7 height 7
click at [380, 173] on button "Edit student" at bounding box center [376, 169] width 57 height 12
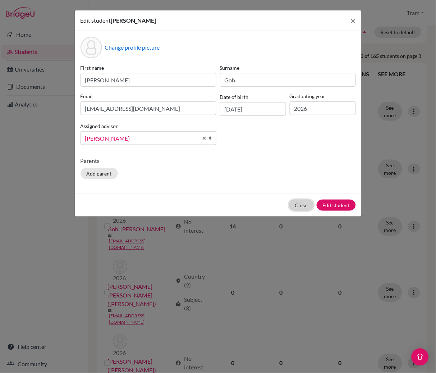
click at [297, 206] on button "Close" at bounding box center [301, 205] width 25 height 11
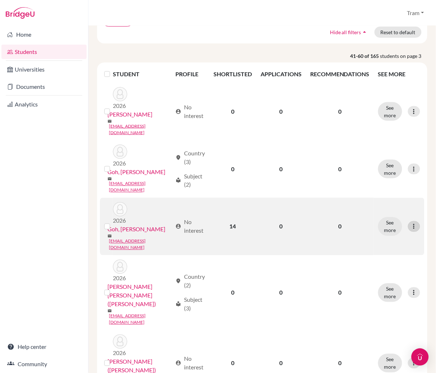
click at [411, 223] on icon at bounding box center [414, 226] width 7 height 7
click at [365, 215] on button "Edit student" at bounding box center [376, 217] width 57 height 12
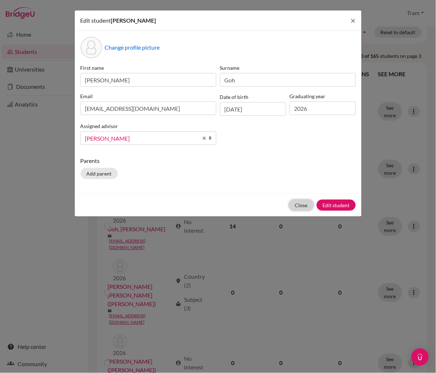
click at [295, 208] on button "Close" at bounding box center [301, 205] width 25 height 11
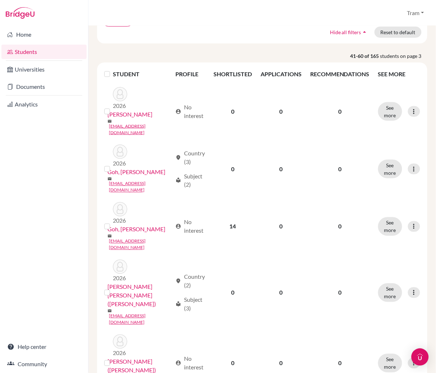
scroll to position [192, 0]
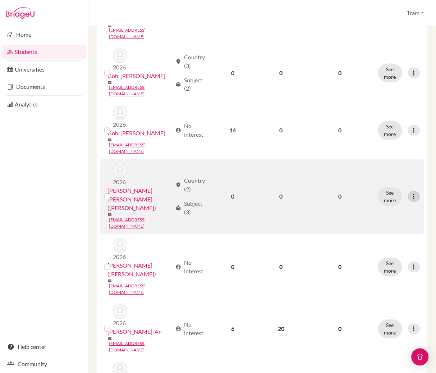
click at [408, 191] on div at bounding box center [414, 196] width 12 height 11
click at [384, 168] on button "Edit student" at bounding box center [376, 172] width 57 height 12
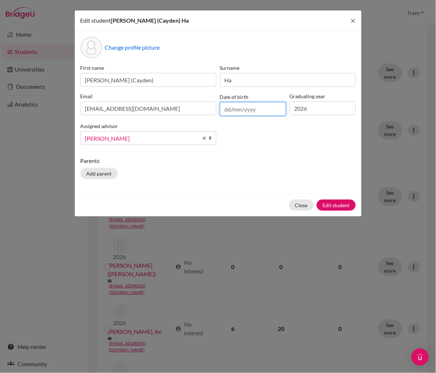
click at [243, 111] on input "text" at bounding box center [253, 109] width 66 height 14
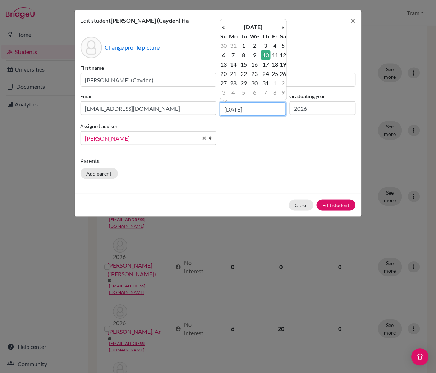
type input "[DATE]"
click at [267, 55] on td "10" at bounding box center [265, 54] width 9 height 9
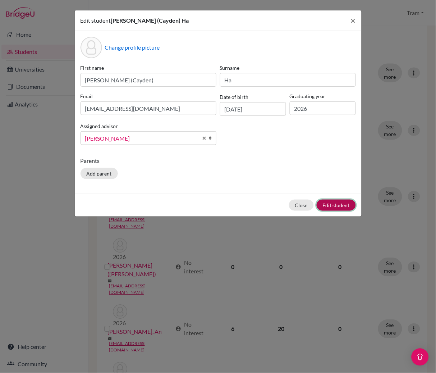
click at [337, 210] on button "Edit student" at bounding box center [336, 205] width 39 height 11
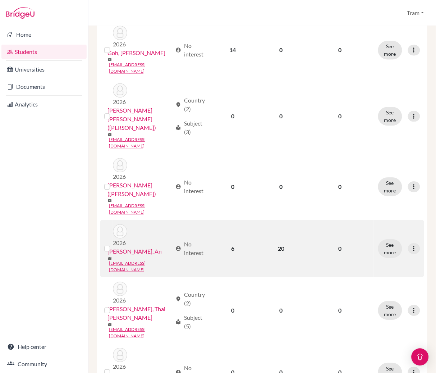
scroll to position [288, 0]
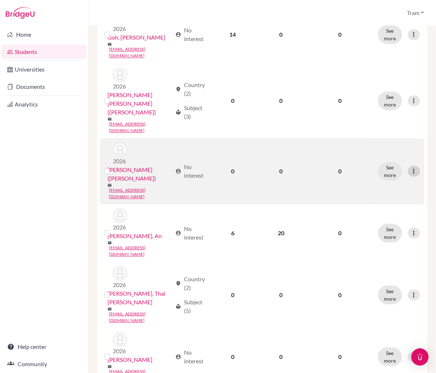
click at [411, 168] on icon at bounding box center [414, 171] width 7 height 7
click at [403, 127] on button "Edit student" at bounding box center [376, 129] width 57 height 12
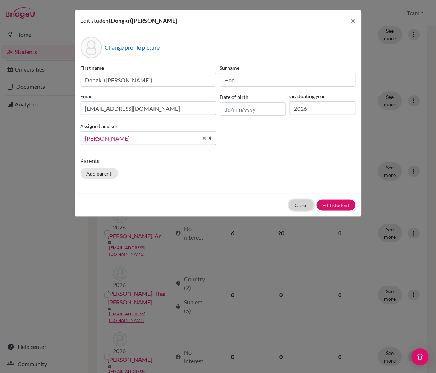
drag, startPoint x: 296, startPoint y: 204, endPoint x: 292, endPoint y: 205, distance: 3.9
click at [296, 205] on button "Close" at bounding box center [301, 205] width 25 height 11
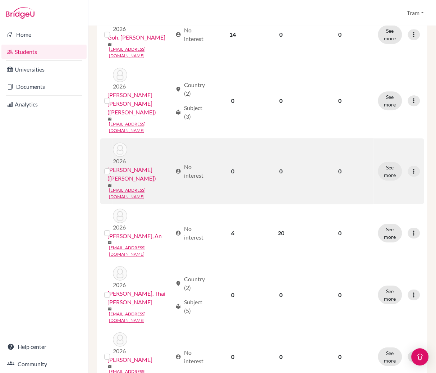
drag, startPoint x: 410, startPoint y: 116, endPoint x: 401, endPoint y: 132, distance: 18.7
click at [411, 168] on icon at bounding box center [414, 171] width 7 height 7
click at [395, 129] on button "Edit student" at bounding box center [376, 129] width 57 height 12
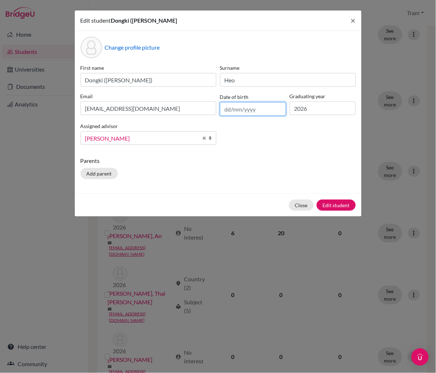
click at [261, 106] on input "text" at bounding box center [253, 109] width 66 height 14
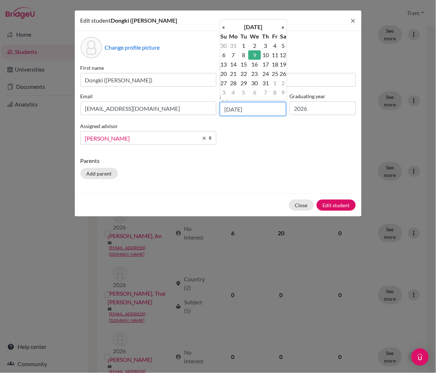
type input "[DATE]"
click at [255, 59] on td "9" at bounding box center [254, 54] width 13 height 9
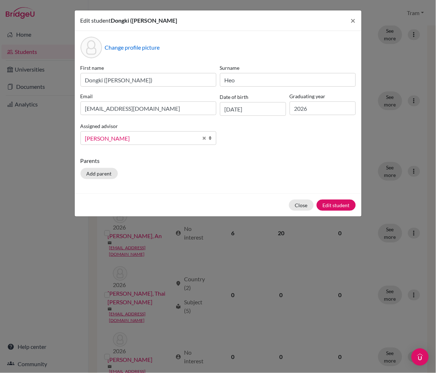
click at [331, 214] on div "Close Edit student" at bounding box center [218, 204] width 287 height 23
click at [332, 207] on button "Edit student" at bounding box center [336, 205] width 39 height 11
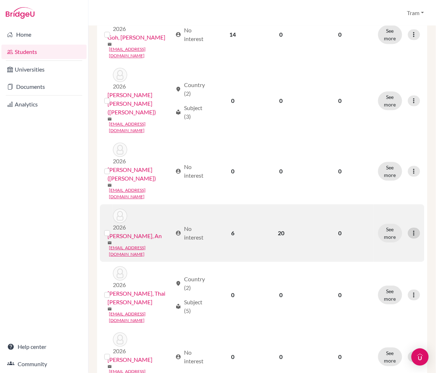
click at [411, 229] on icon at bounding box center [414, 232] width 7 height 7
click at [394, 173] on button "Edit student" at bounding box center [376, 178] width 57 height 12
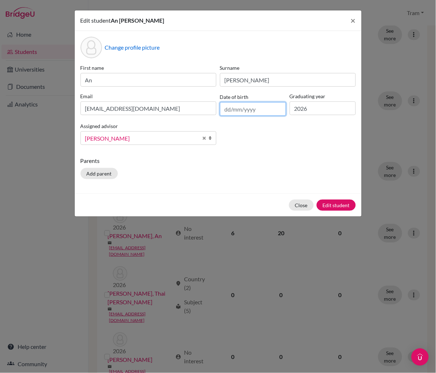
drag, startPoint x: 258, startPoint y: 112, endPoint x: 267, endPoint y: 114, distance: 9.1
click at [258, 112] on input "text" at bounding box center [253, 109] width 66 height 14
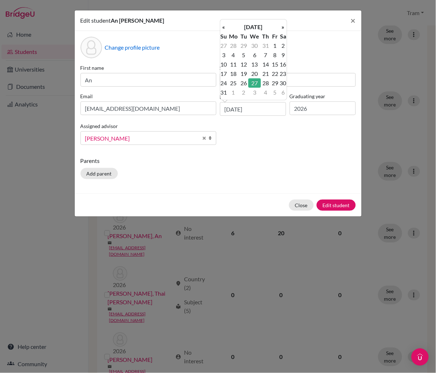
click at [258, 83] on td "27" at bounding box center [254, 82] width 13 height 9
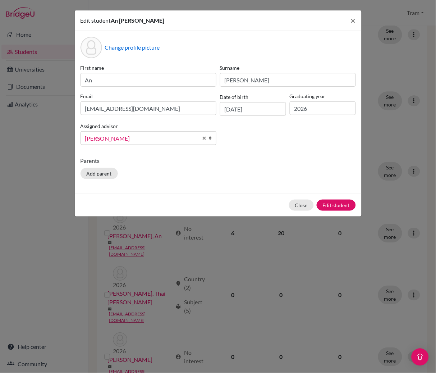
click at [2, 225] on div "Edit student [PERSON_NAME] × Change profile picture First name An Surname [PERS…" at bounding box center [218, 186] width 436 height 373
click at [265, 108] on input "[DATE]" at bounding box center [253, 109] width 66 height 14
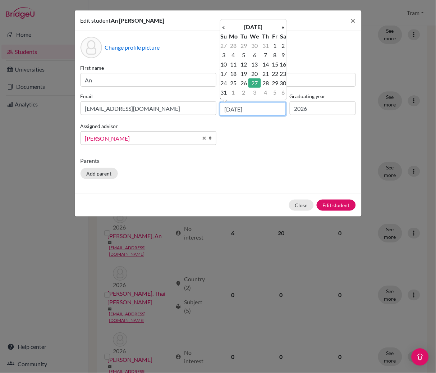
drag, startPoint x: 239, startPoint y: 113, endPoint x: 120, endPoint y: 120, distance: 119.2
click at [131, 119] on div "First name An Surname [PERSON_NAME] Email [EMAIL_ADDRESS][DOMAIN_NAME] Date of …" at bounding box center [218, 107] width 279 height 87
type input "[DATE]"
click at [275, 81] on td "28" at bounding box center [275, 82] width 9 height 9
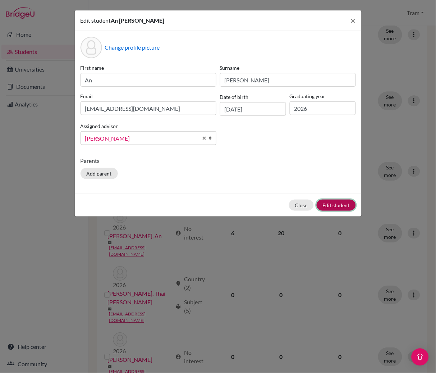
click at [326, 203] on button "Edit student" at bounding box center [336, 205] width 39 height 11
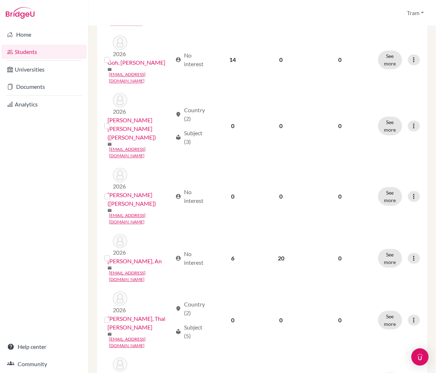
scroll to position [383, 0]
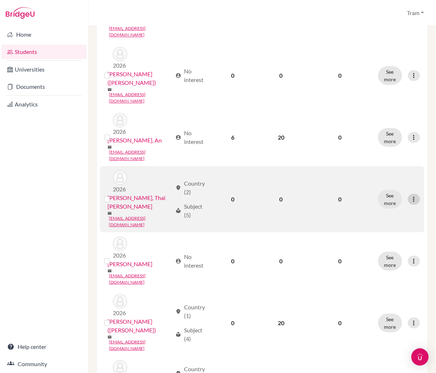
click at [411, 196] on icon at bounding box center [414, 199] width 7 height 7
click at [382, 132] on button "Edit student" at bounding box center [376, 130] width 57 height 12
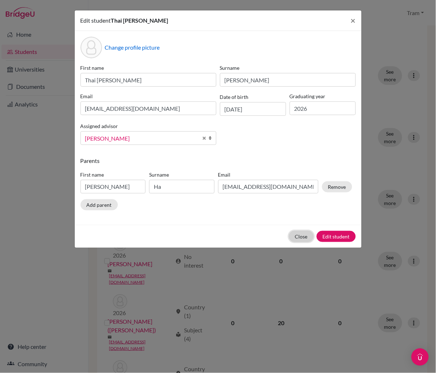
click at [295, 237] on button "Close" at bounding box center [301, 236] width 25 height 11
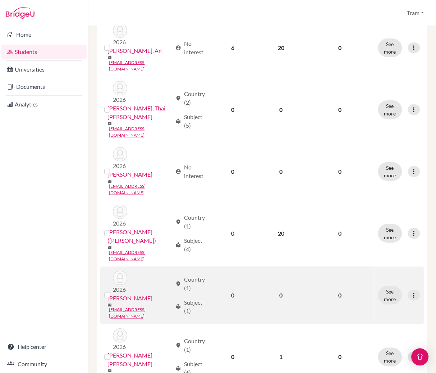
scroll to position [479, 0]
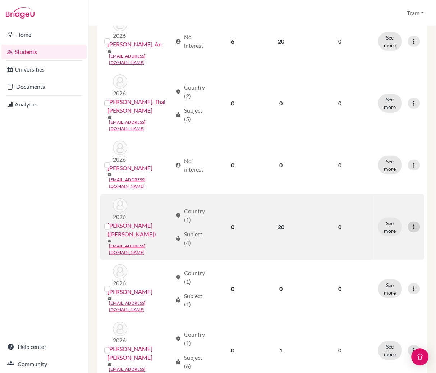
click at [411, 223] on icon at bounding box center [414, 226] width 7 height 7
click at [392, 128] on button "Edit student" at bounding box center [376, 133] width 57 height 12
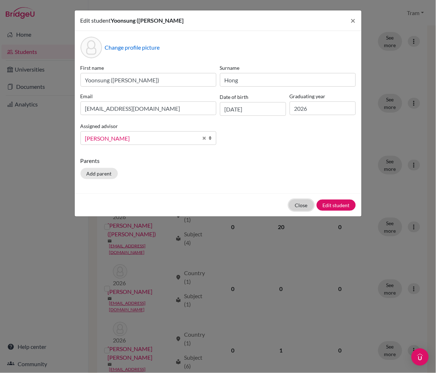
click at [306, 208] on button "Close" at bounding box center [301, 205] width 25 height 11
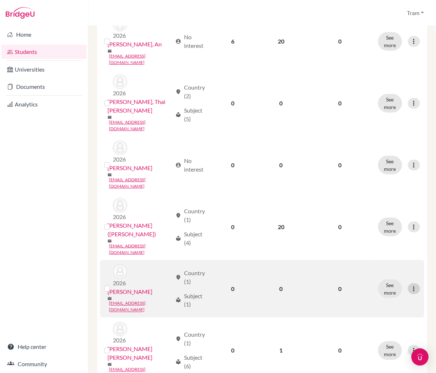
click at [411, 285] on icon at bounding box center [414, 288] width 7 height 7
click at [381, 184] on button "Edit student" at bounding box center [376, 186] width 57 height 12
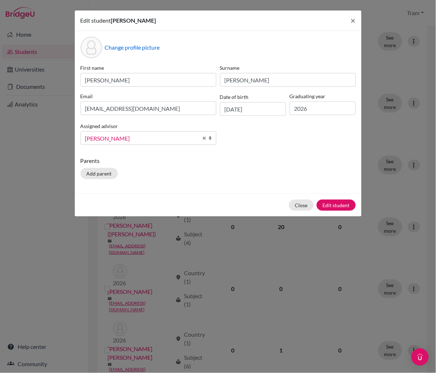
click at [228, 163] on p "Parents" at bounding box center [218, 160] width 275 height 9
click at [308, 209] on button "Close" at bounding box center [301, 205] width 25 height 11
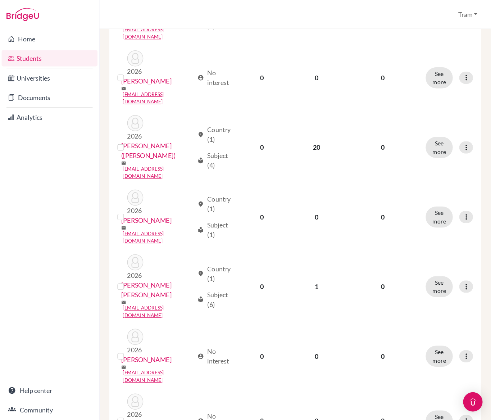
scroll to position [441, 0]
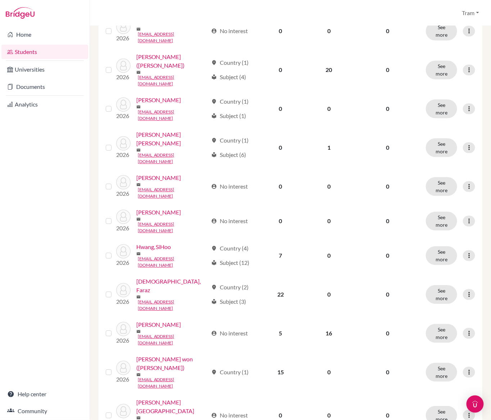
drag, startPoint x: 262, startPoint y: 417, endPoint x: 357, endPoint y: 414, distance: 95.0
click at [357, 349] on div "× An [PERSON_NAME] has been updated. Add student filter_list Filter by Account …" at bounding box center [290, 223] width 401 height 394
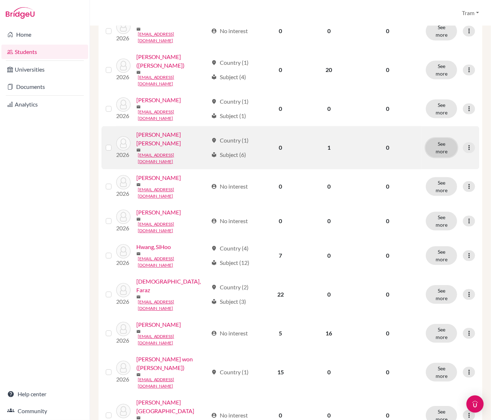
click at [442, 138] on button "See more" at bounding box center [441, 147] width 31 height 19
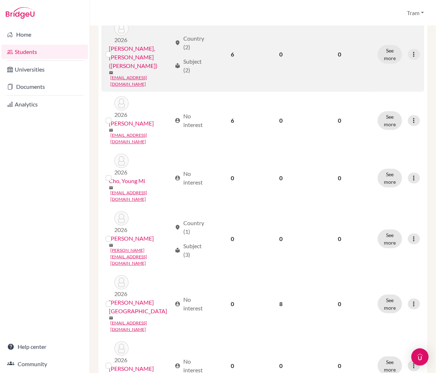
scroll to position [849, 0]
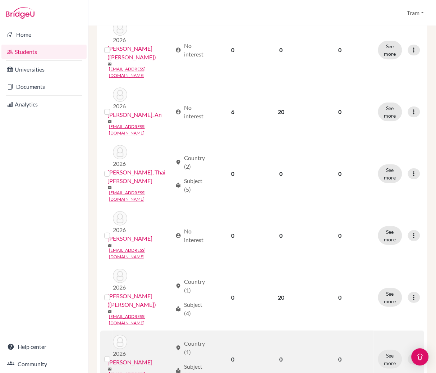
scroll to position [479, 0]
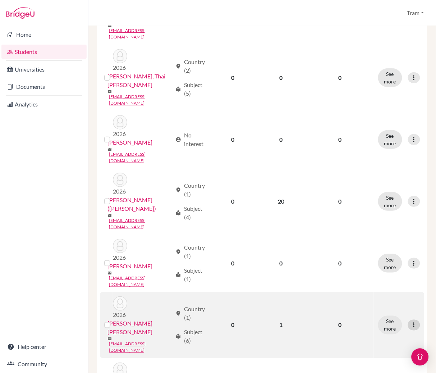
click at [411, 321] on icon at bounding box center [414, 324] width 7 height 7
click at [389, 212] on button "Edit student" at bounding box center [376, 211] width 57 height 12
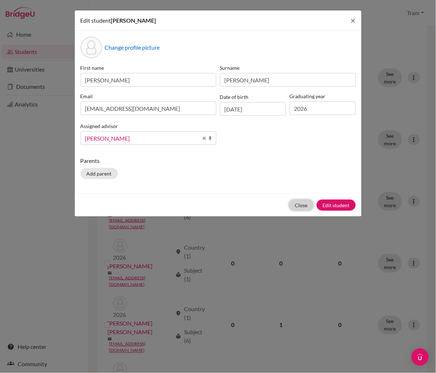
click at [303, 210] on button "Close" at bounding box center [301, 205] width 25 height 11
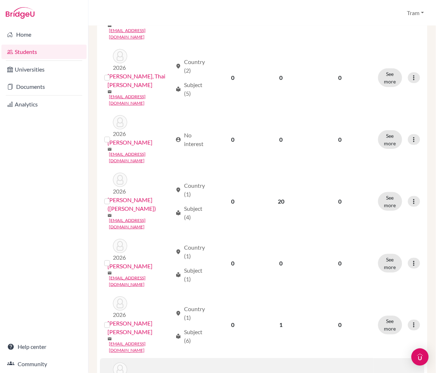
click at [372, 256] on button "Edit student" at bounding box center [376, 259] width 57 height 12
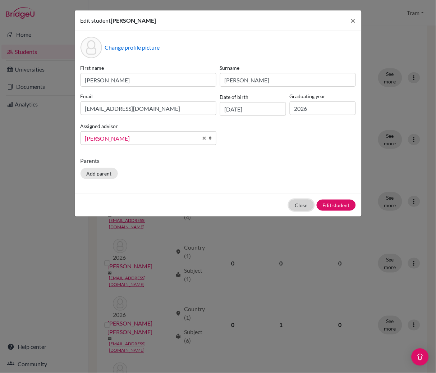
click at [292, 209] on button "Close" at bounding box center [301, 205] width 25 height 11
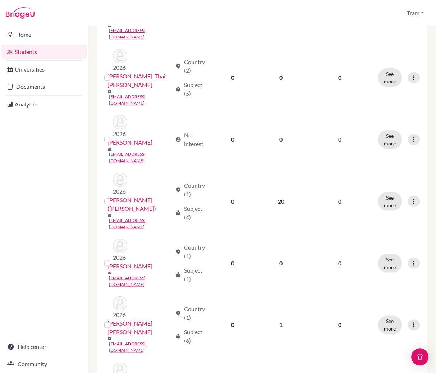
scroll to position [575, 0]
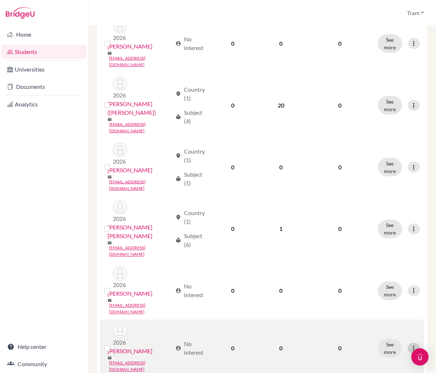
click at [411, 345] on icon at bounding box center [414, 348] width 7 height 7
click at [383, 211] on button "Edit student" at bounding box center [376, 210] width 57 height 12
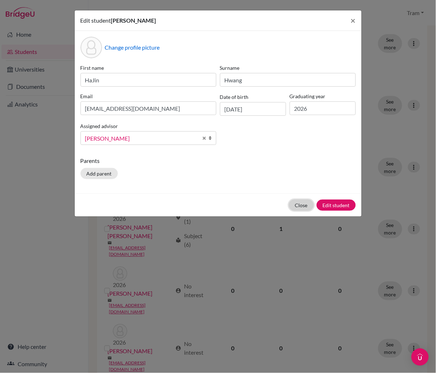
click at [293, 204] on button "Close" at bounding box center [301, 205] width 25 height 11
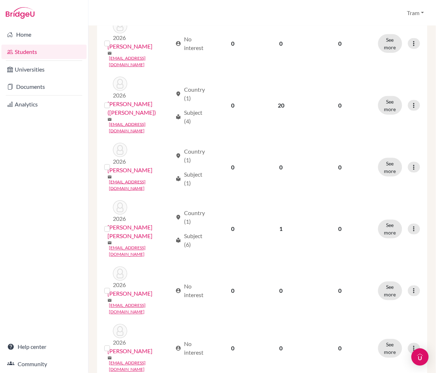
click at [382, 256] on button "Edit student" at bounding box center [376, 258] width 57 height 12
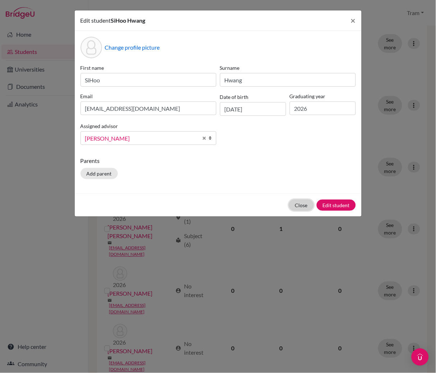
click at [304, 210] on button "Close" at bounding box center [301, 205] width 25 height 11
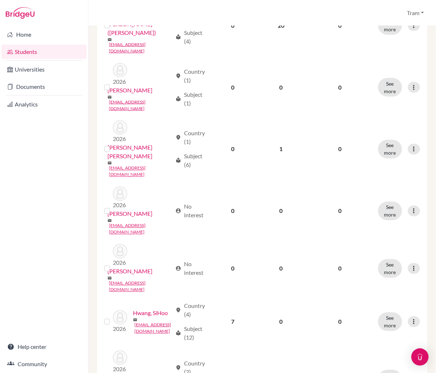
scroll to position [671, 0]
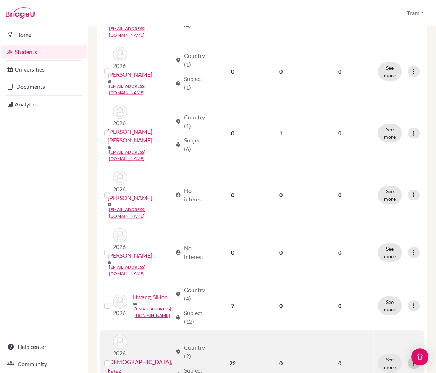
click at [408, 349] on div at bounding box center [414, 363] width 12 height 11
click at [378, 216] on button "Edit student" at bounding box center [376, 213] width 57 height 12
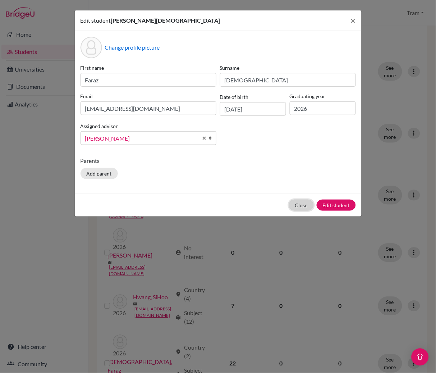
click at [305, 208] on button "Close" at bounding box center [301, 205] width 25 height 11
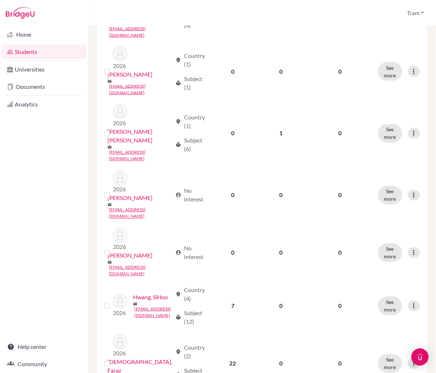
click at [373, 255] on button "Edit student" at bounding box center [376, 261] width 57 height 12
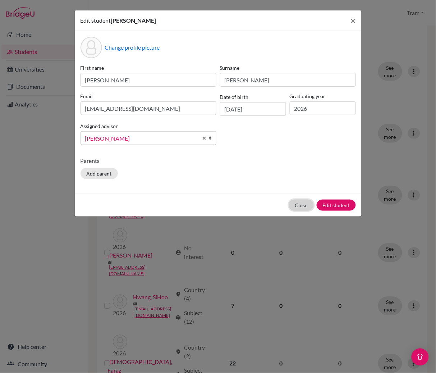
click at [300, 209] on button "Close" at bounding box center [301, 205] width 25 height 11
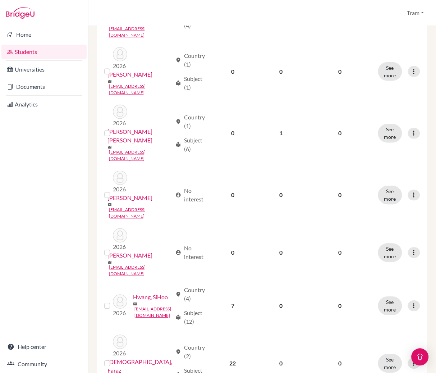
scroll to position [767, 0]
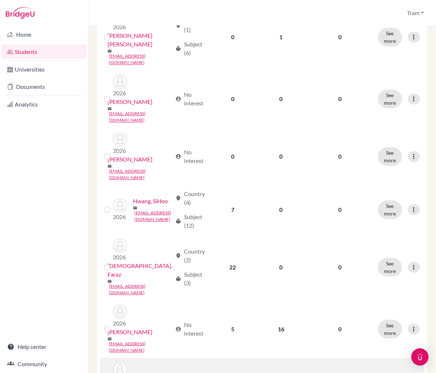
click at [375, 213] on button "Edit student" at bounding box center [376, 211] width 57 height 12
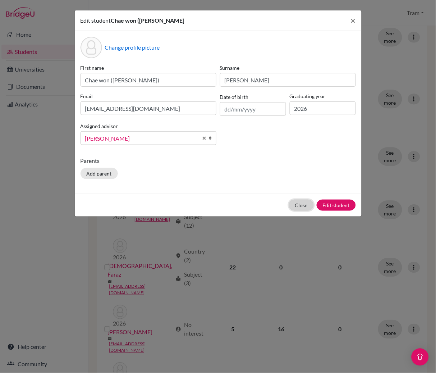
drag, startPoint x: 294, startPoint y: 206, endPoint x: 171, endPoint y: 206, distance: 123.3
click at [173, 209] on div "Close Edit student" at bounding box center [218, 204] width 287 height 23
click at [248, 110] on input "text" at bounding box center [253, 109] width 66 height 14
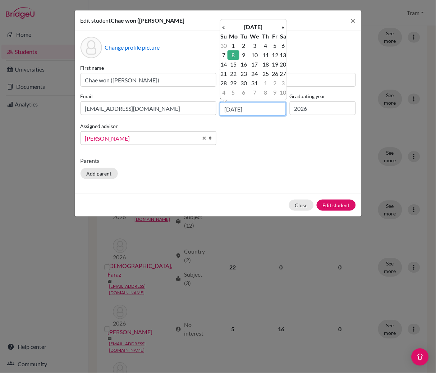
type input "[DATE]"
click at [238, 51] on td "8" at bounding box center [234, 54] width 12 height 9
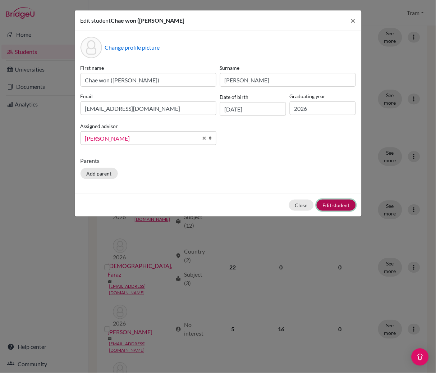
click at [329, 204] on button "Edit student" at bounding box center [336, 205] width 39 height 11
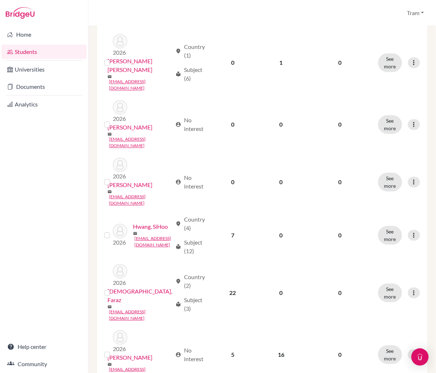
scroll to position [829, 0]
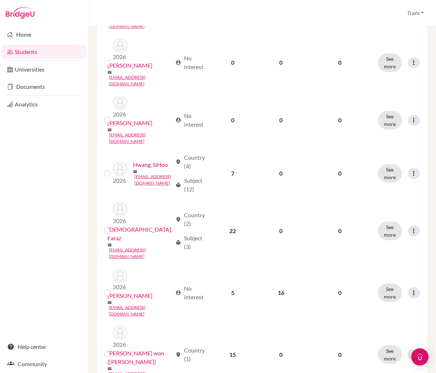
click at [385, 312] on button "Edit student" at bounding box center [376, 316] width 57 height 12
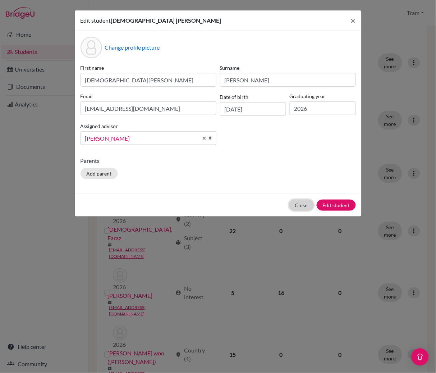
drag, startPoint x: 298, startPoint y: 203, endPoint x: 296, endPoint y: 260, distance: 56.5
click at [298, 203] on button "Close" at bounding box center [301, 205] width 25 height 11
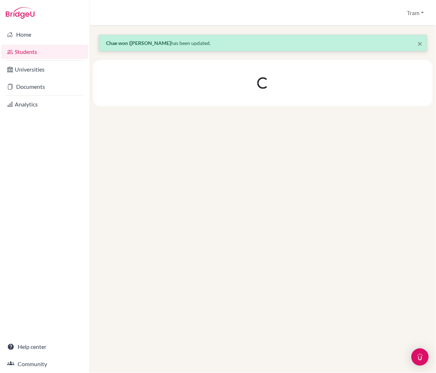
scroll to position [0, 0]
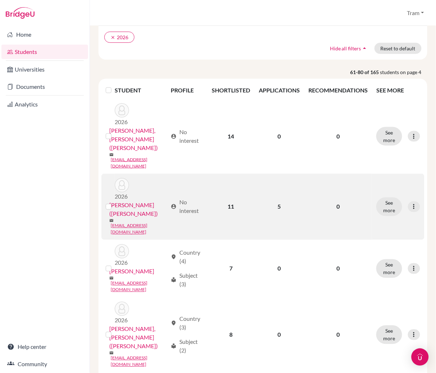
scroll to position [96, 0]
